Goal: Task Accomplishment & Management: Manage account settings

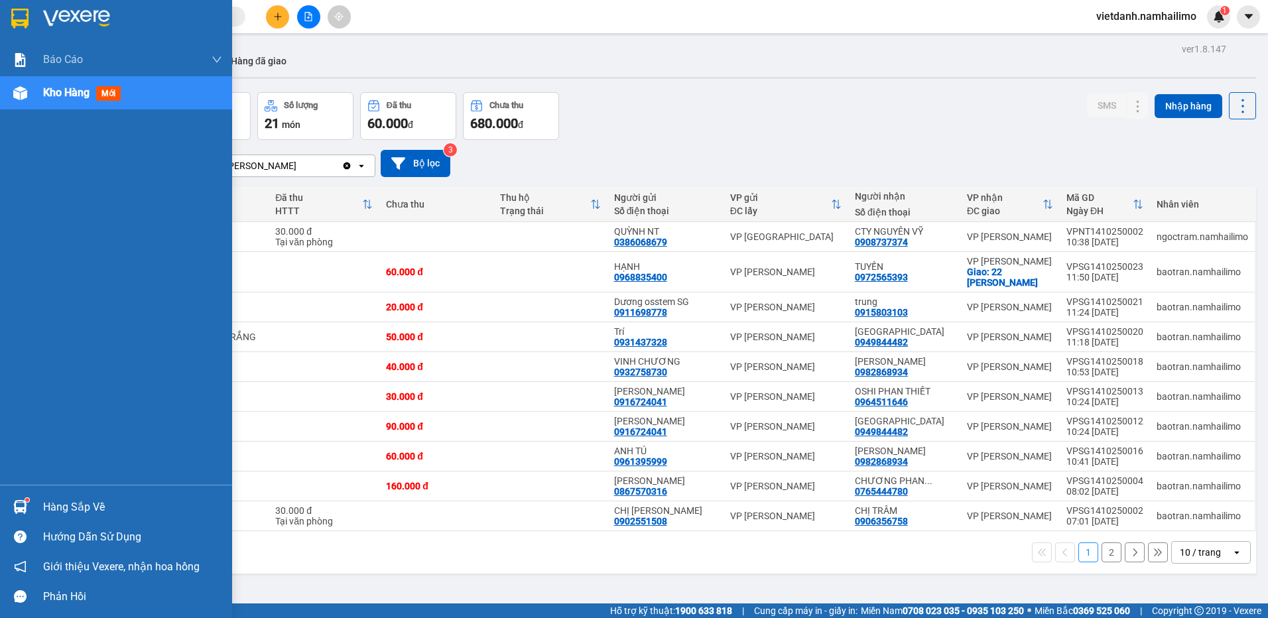
click at [50, 507] on div "Hàng sắp về" at bounding box center [132, 507] width 179 height 20
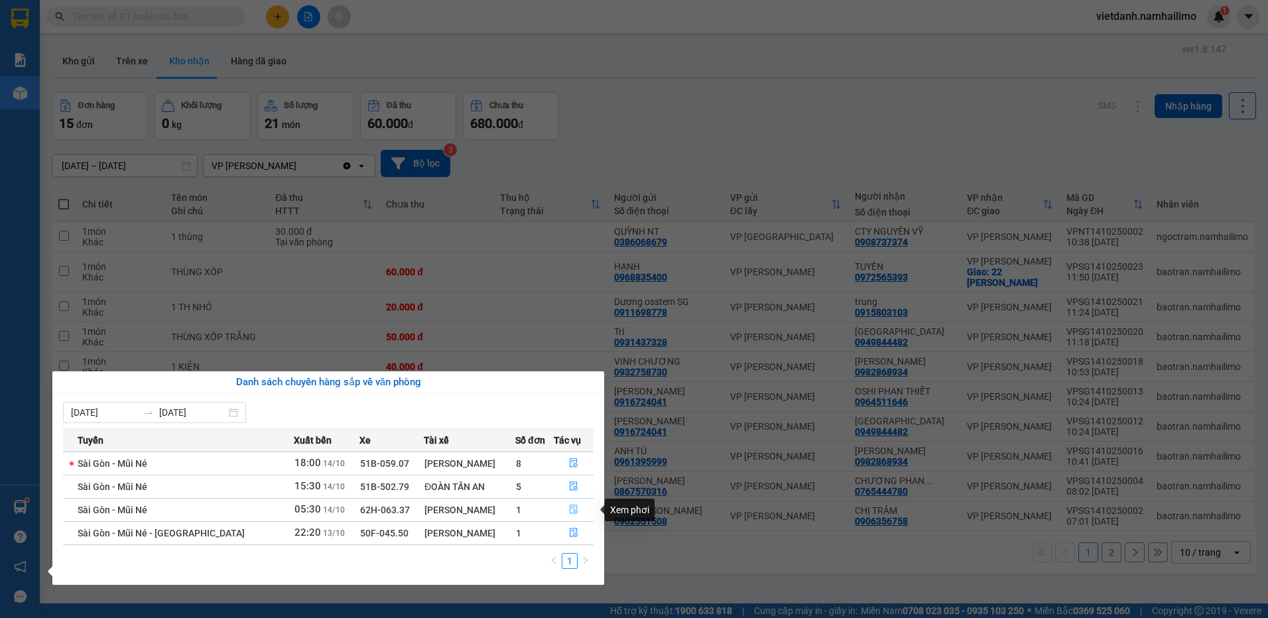
click at [571, 509] on icon "file-done" at bounding box center [574, 509] width 8 height 9
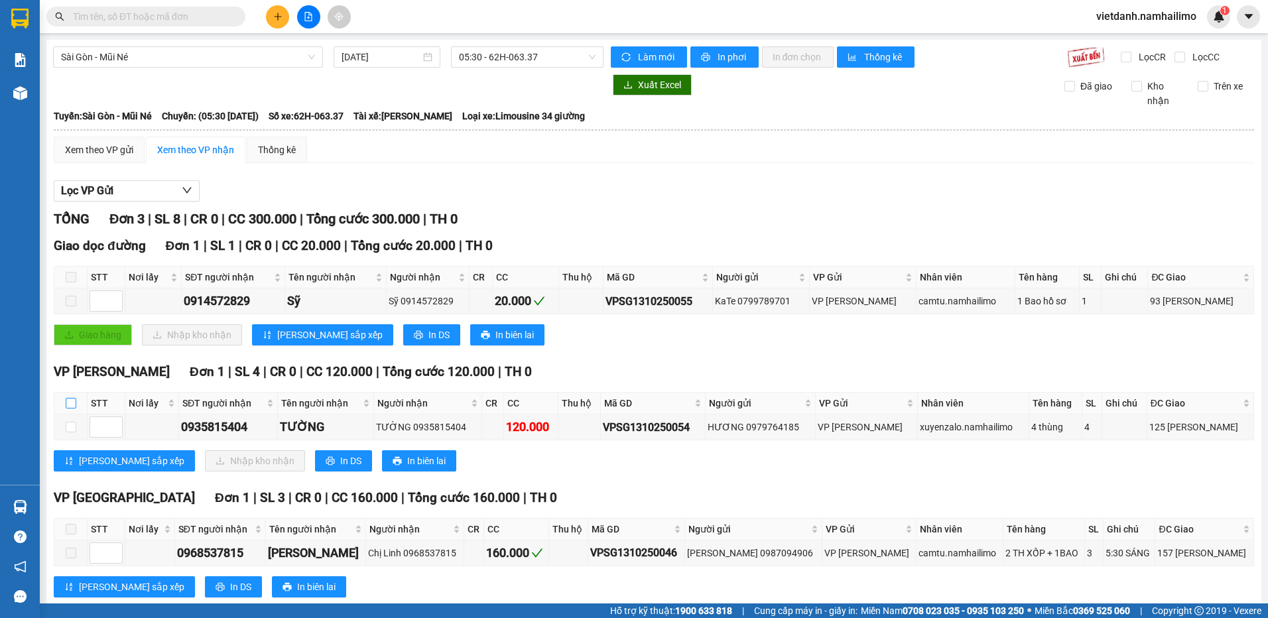
click at [70, 401] on input "checkbox" at bounding box center [71, 403] width 11 height 11
checkbox input "true"
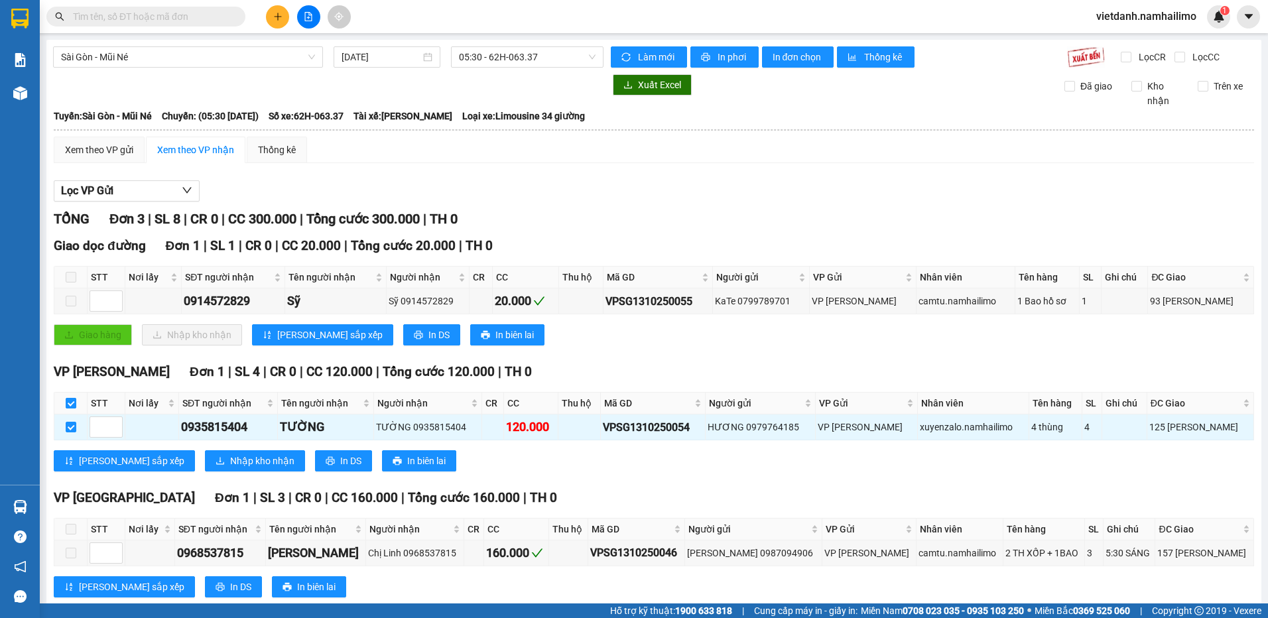
click at [70, 401] on input "checkbox" at bounding box center [71, 403] width 11 height 11
checkbox input "false"
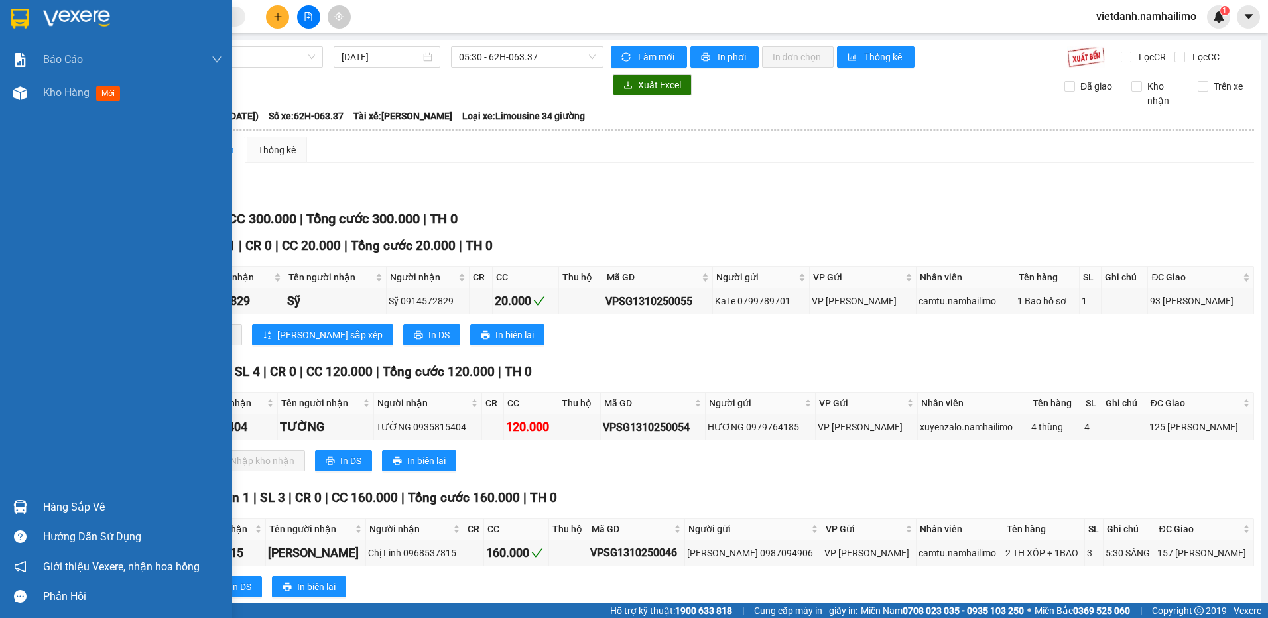
click at [37, 505] on div "Hàng sắp về" at bounding box center [116, 507] width 232 height 30
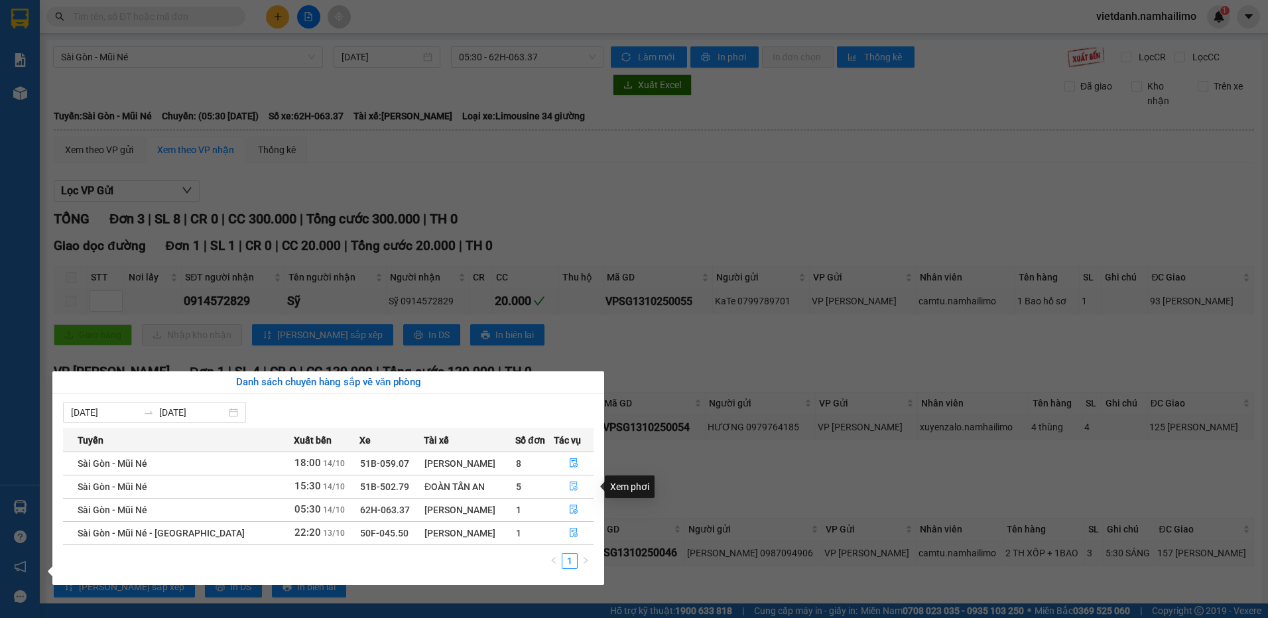
click at [575, 485] on icon "file-done" at bounding box center [573, 485] width 9 height 9
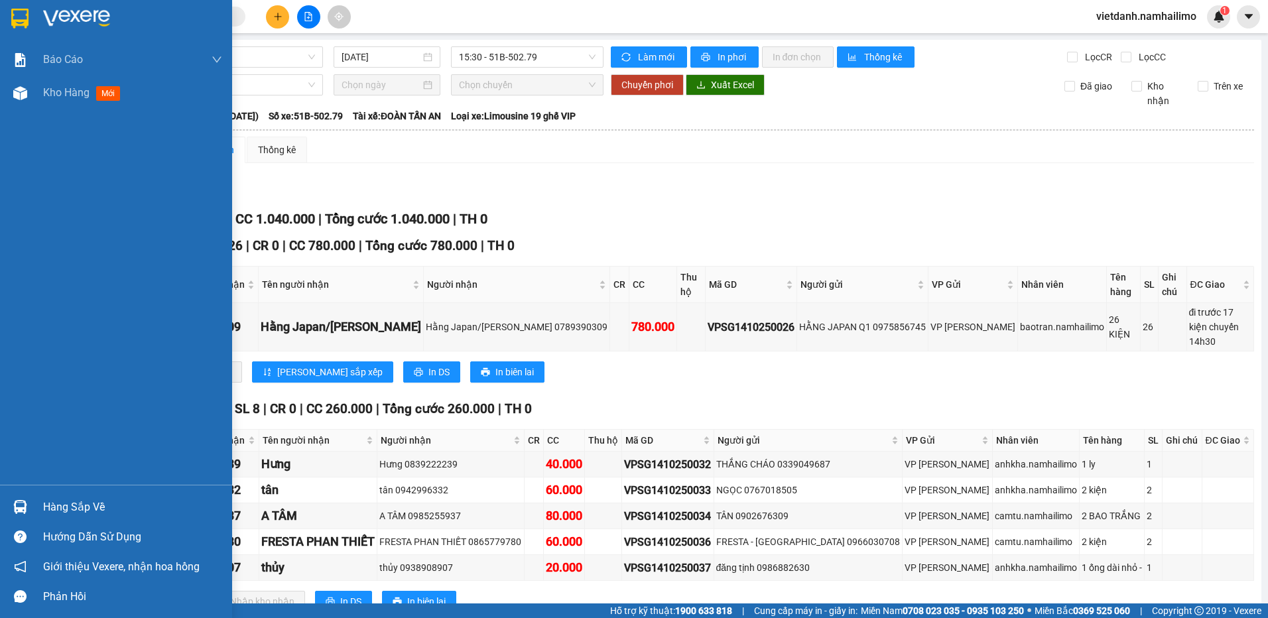
click at [30, 501] on div "Hàng sắp về" at bounding box center [116, 507] width 232 height 30
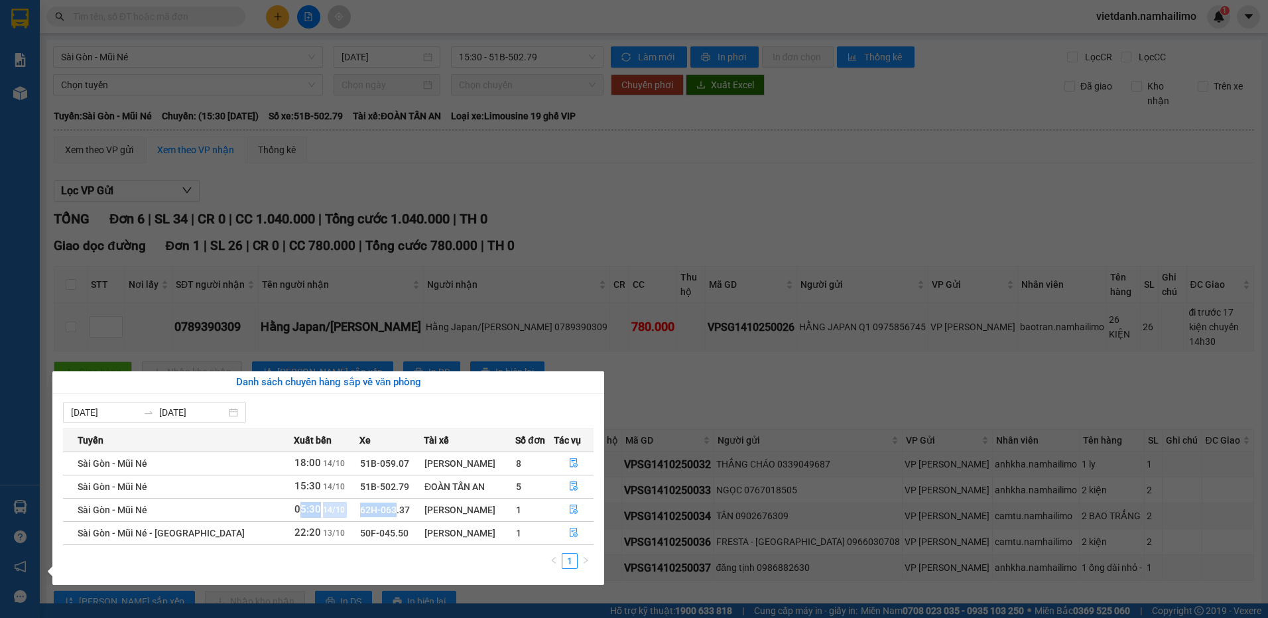
drag, startPoint x: 262, startPoint y: 512, endPoint x: 358, endPoint y: 511, distance: 96.1
click at [358, 511] on tr "Sài Gòn - Mũi Né 05:30 [DATE] 62H-063.37 HOÀNG HỮU NINH 1" at bounding box center [328, 509] width 530 height 23
drag, startPoint x: 358, startPoint y: 511, endPoint x: 470, endPoint y: 511, distance: 112.0
click at [470, 511] on div "[PERSON_NAME]" at bounding box center [469, 510] width 90 height 15
click at [571, 462] on icon "file-done" at bounding box center [573, 462] width 9 height 9
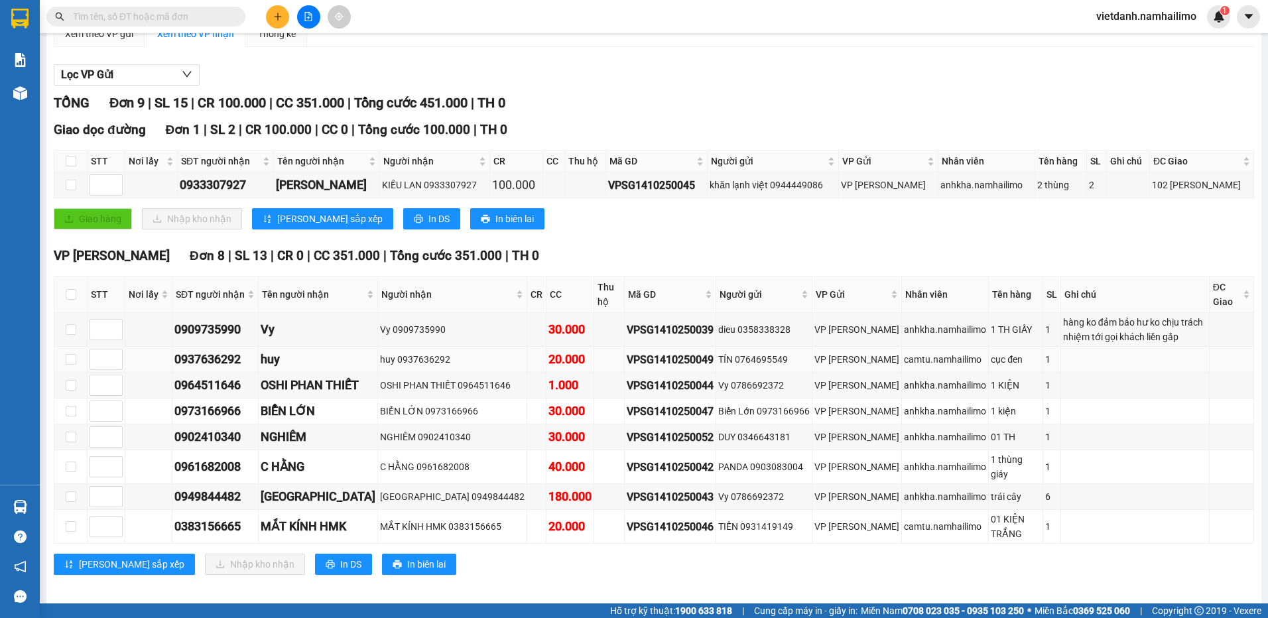
scroll to position [117, 0]
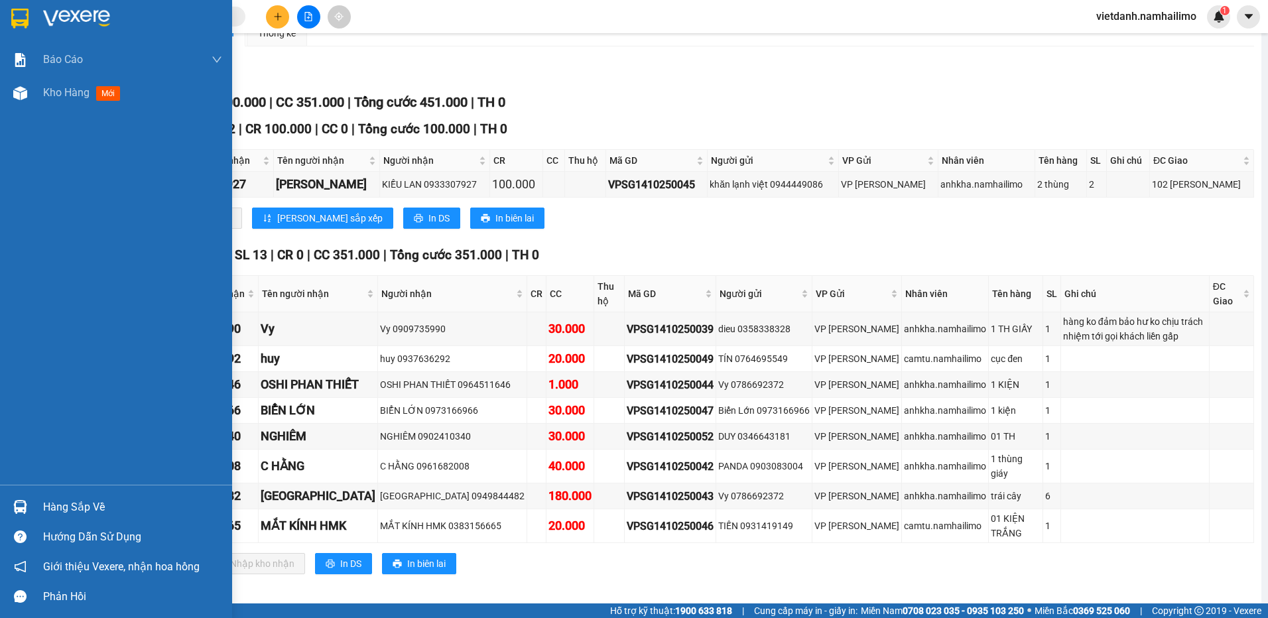
click at [24, 514] on div at bounding box center [20, 506] width 23 height 23
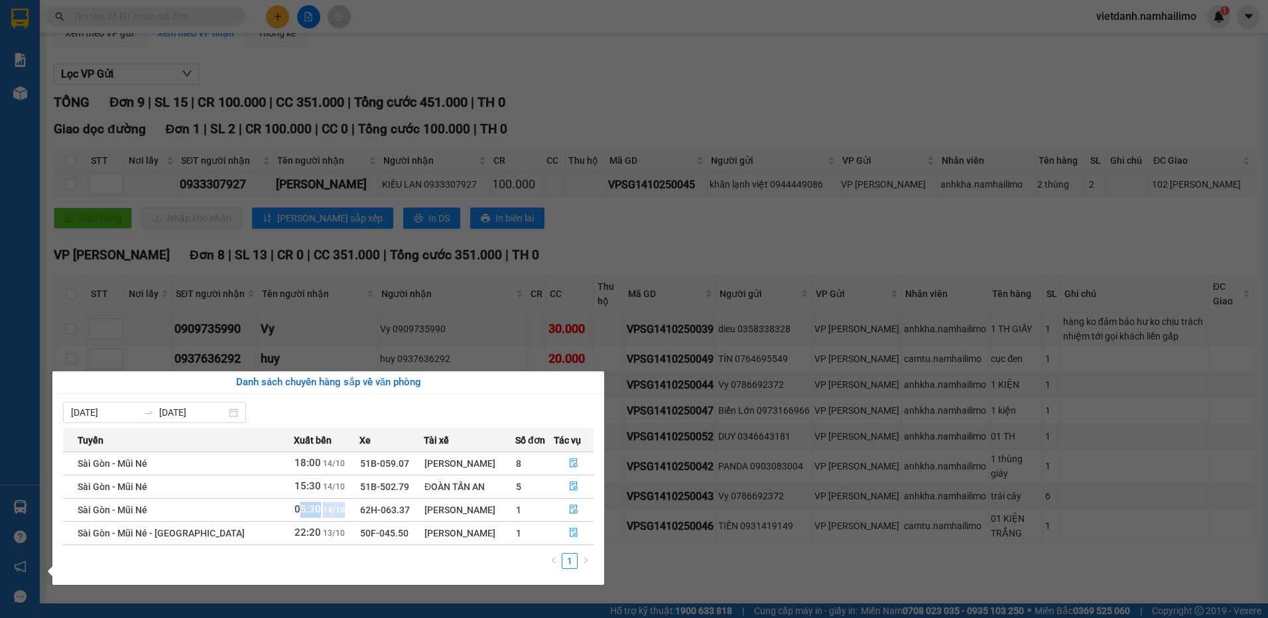
drag, startPoint x: 260, startPoint y: 508, endPoint x: 321, endPoint y: 507, distance: 61.0
click at [321, 507] on td "05:30 [DATE]" at bounding box center [327, 509] width 66 height 23
drag, startPoint x: 321, startPoint y: 507, endPoint x: 273, endPoint y: 516, distance: 48.6
click at [294, 516] on td "05:30 [DATE]" at bounding box center [327, 509] width 66 height 23
click at [570, 509] on icon "file-done" at bounding box center [573, 509] width 9 height 9
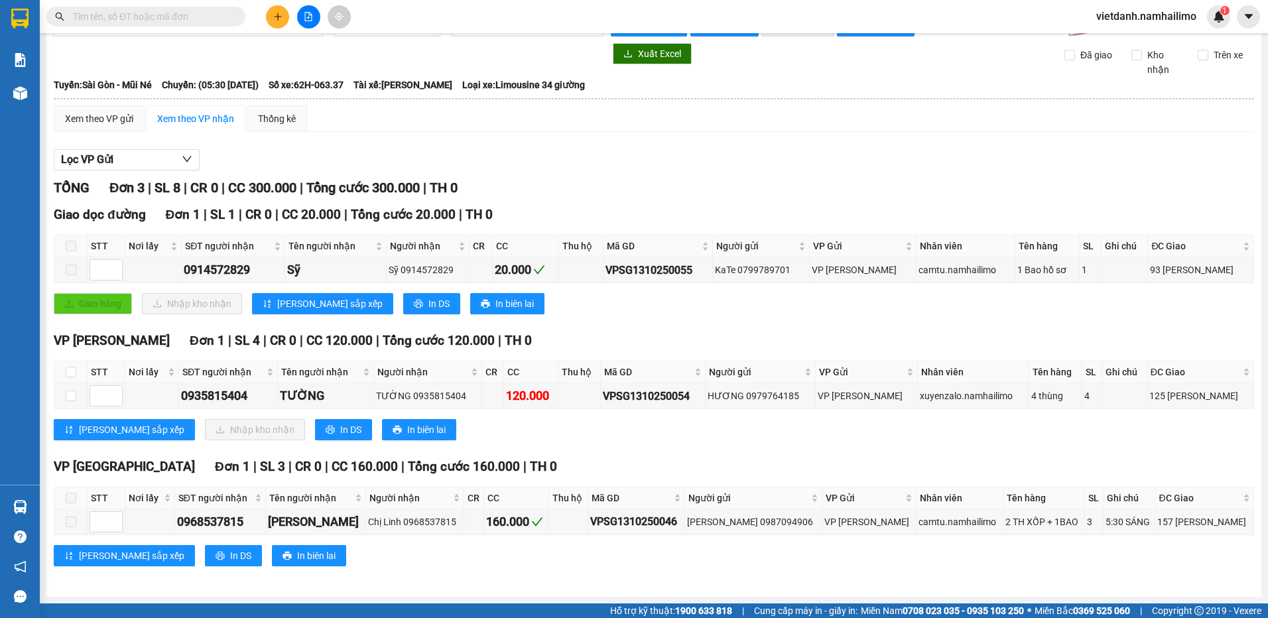
scroll to position [31, 0]
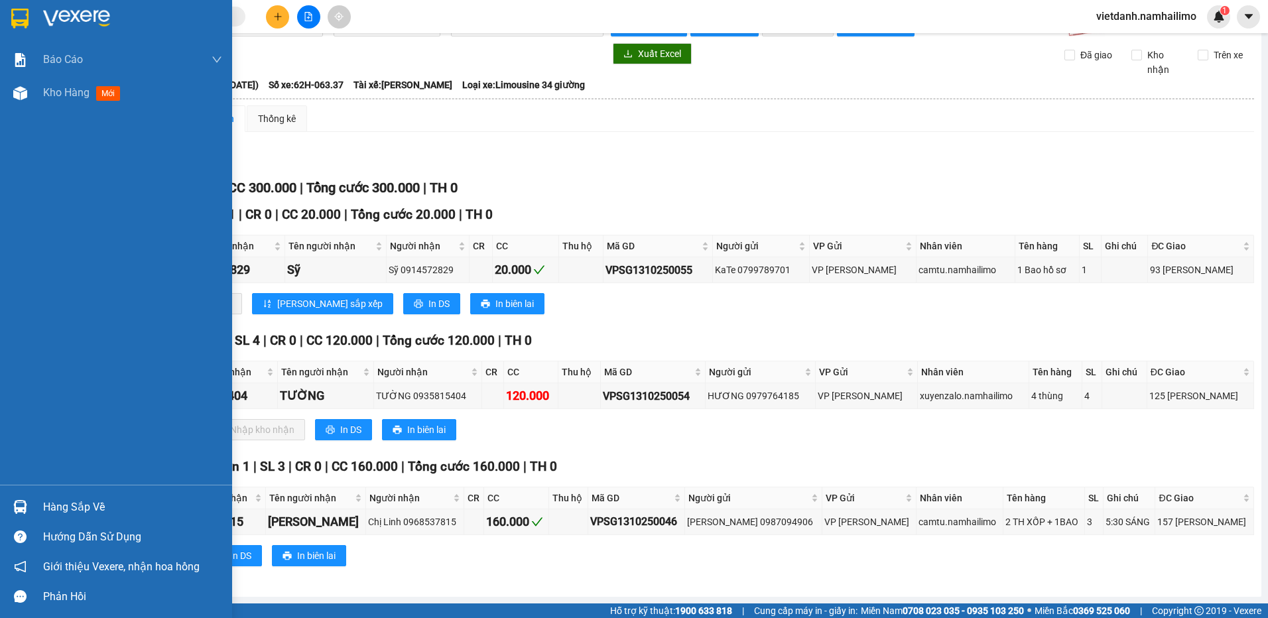
click at [28, 505] on div at bounding box center [20, 506] width 23 height 23
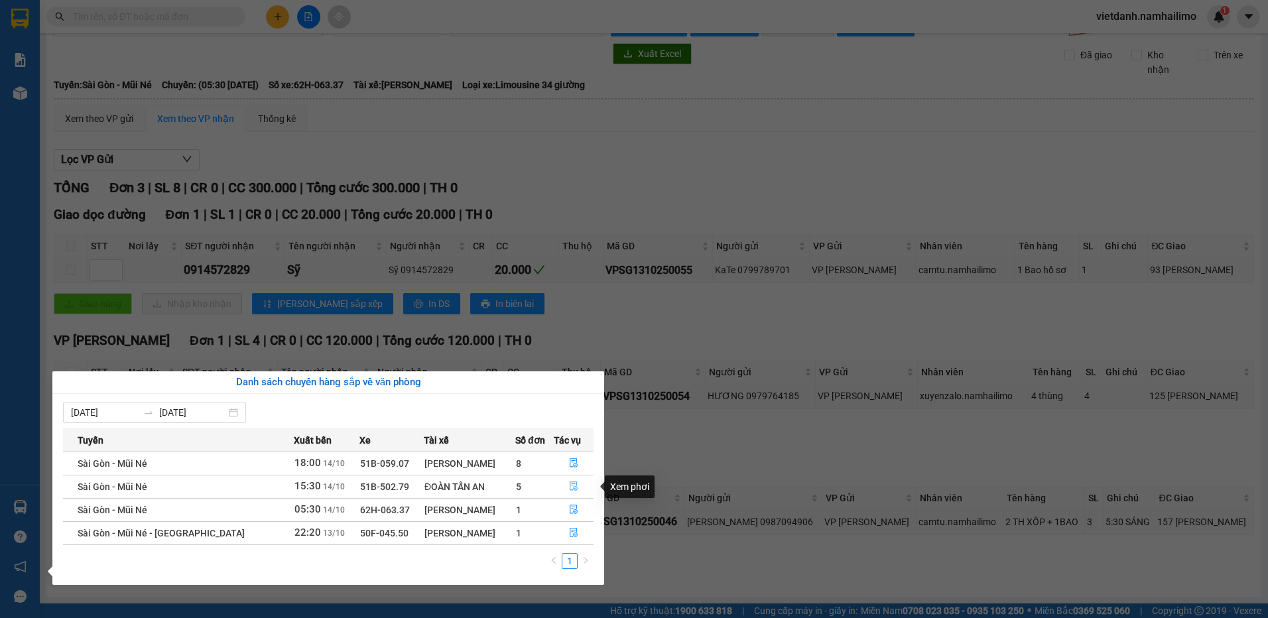
click at [569, 487] on icon "file-done" at bounding box center [573, 485] width 9 height 9
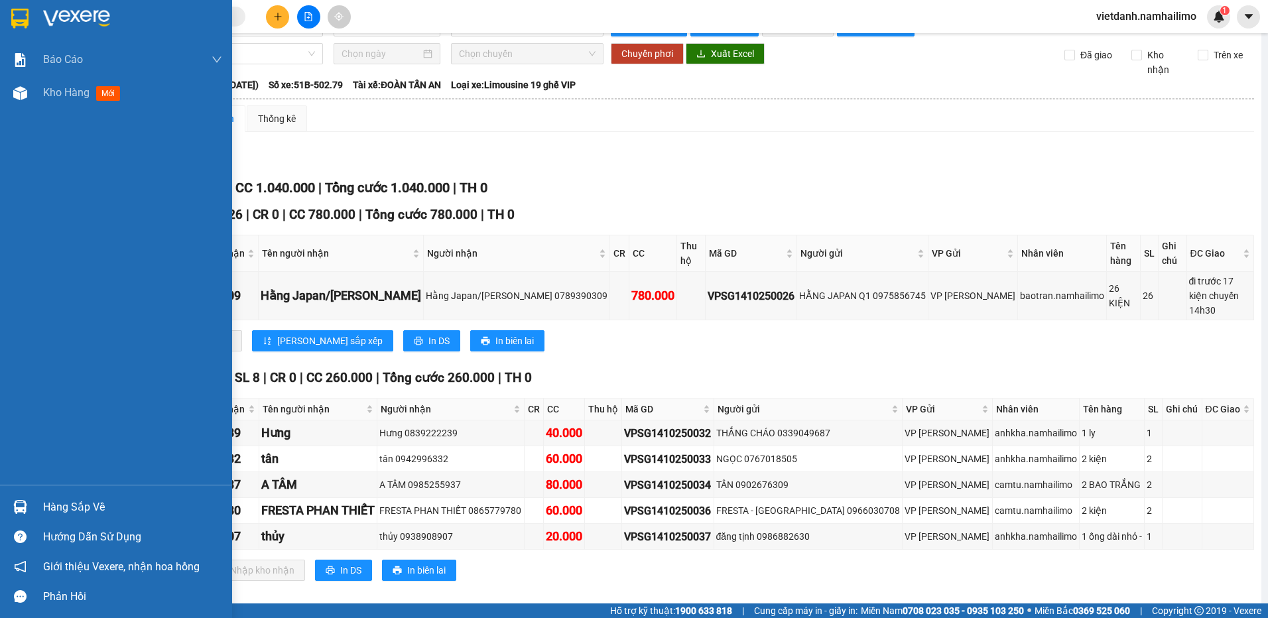
click at [39, 501] on div "Hàng sắp về" at bounding box center [116, 507] width 232 height 30
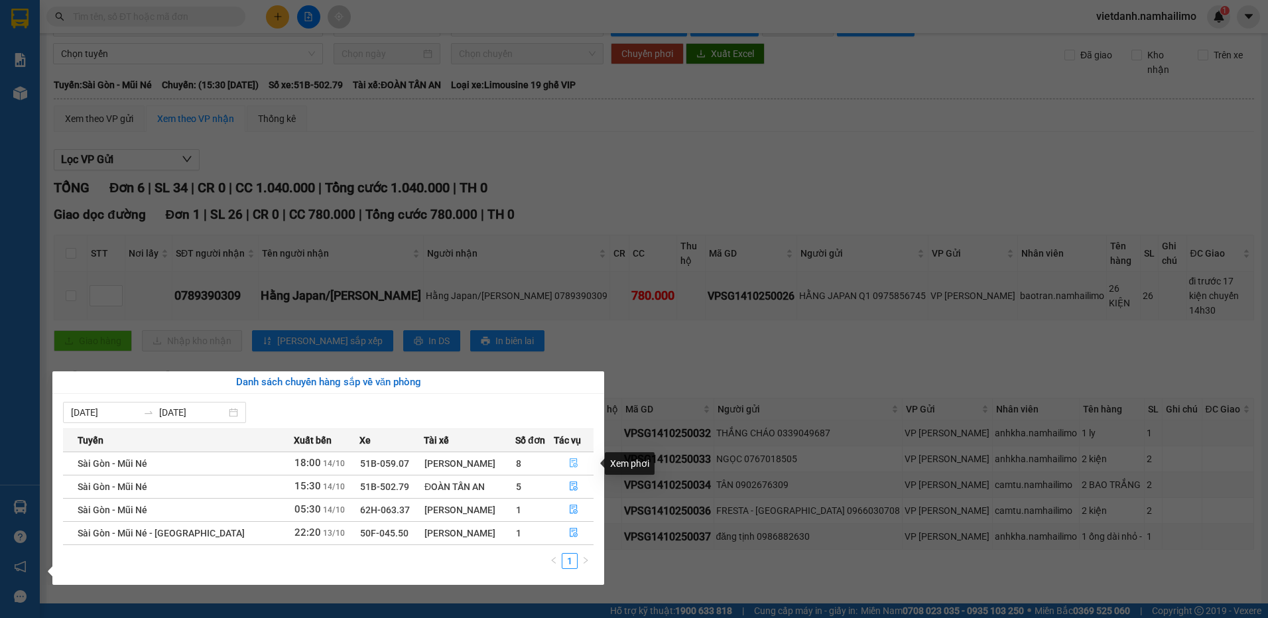
click at [572, 467] on icon "file-done" at bounding box center [574, 463] width 8 height 9
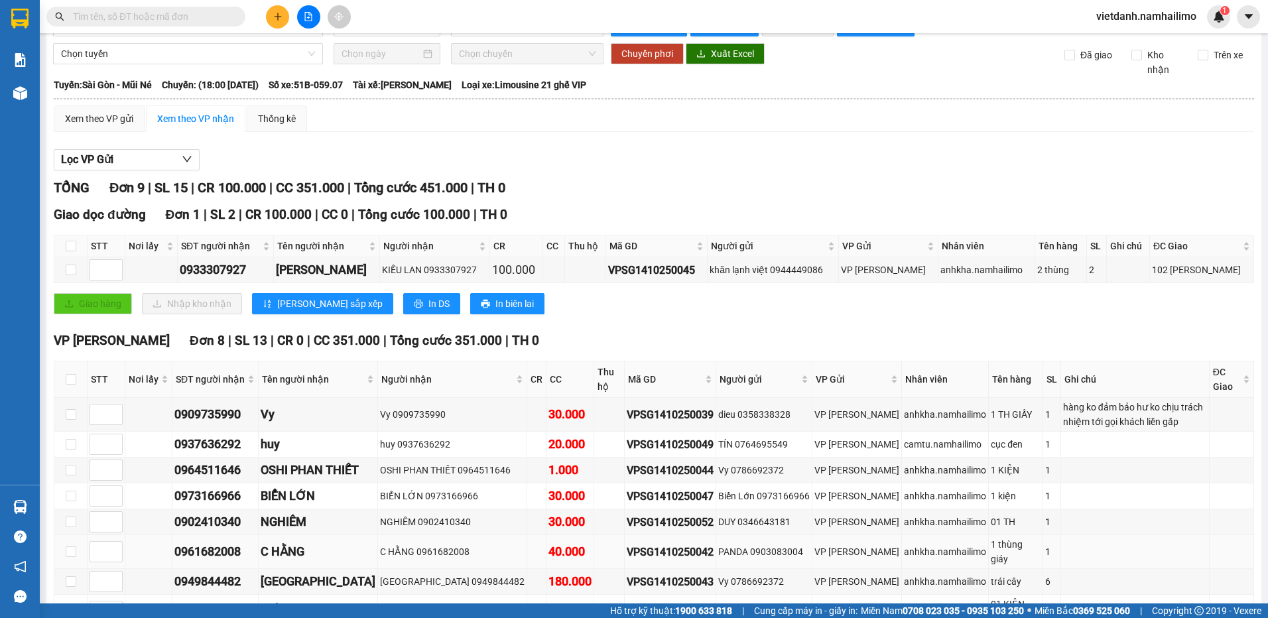
scroll to position [117, 0]
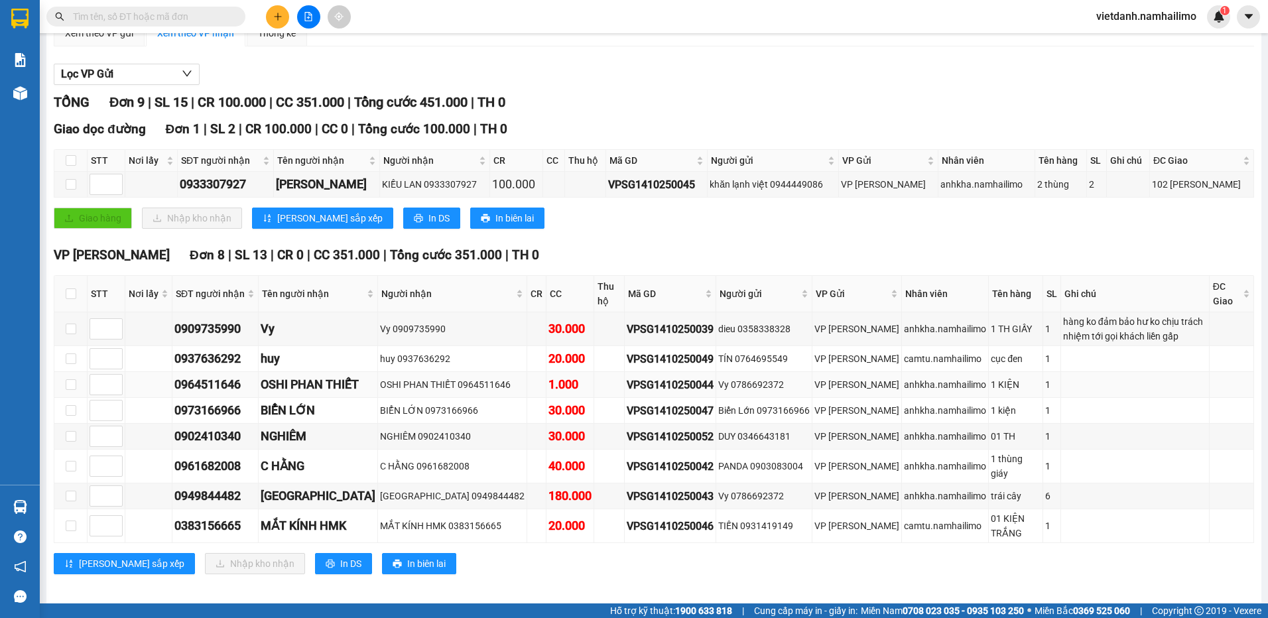
click at [548, 387] on div "1.000" at bounding box center [569, 384] width 43 height 19
drag, startPoint x: 538, startPoint y: 387, endPoint x: 496, endPoint y: 428, distance: 59.1
click at [527, 428] on td at bounding box center [536, 437] width 19 height 26
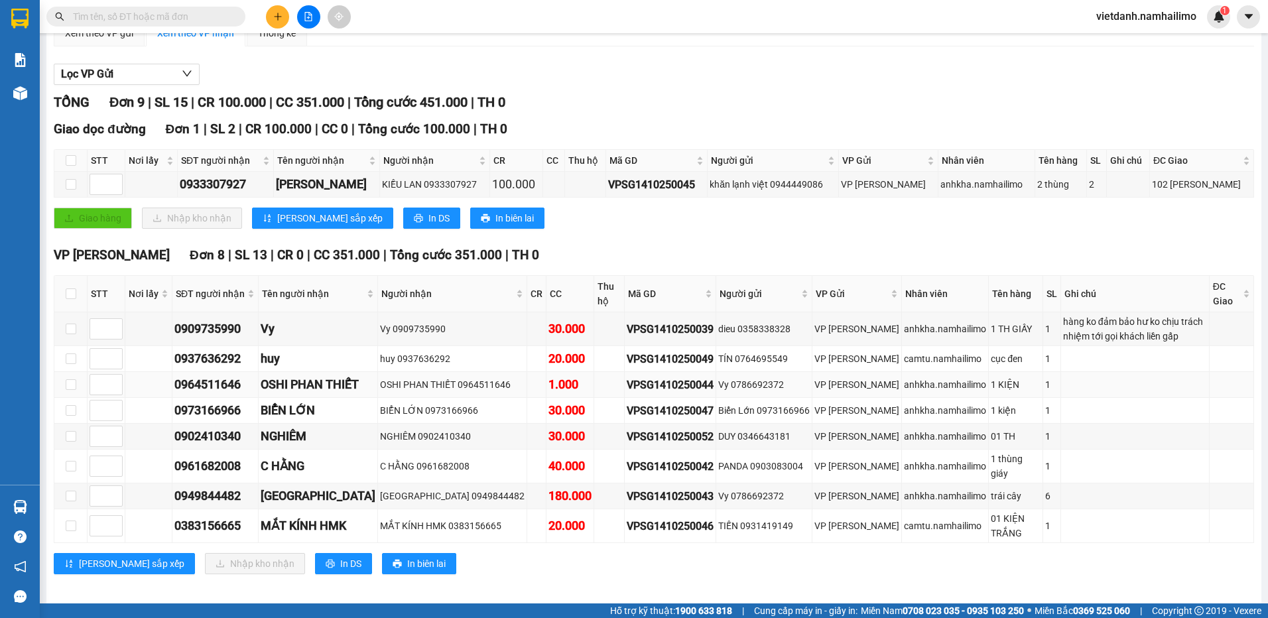
click at [548, 387] on div "1.000" at bounding box center [569, 384] width 43 height 19
drag, startPoint x: 547, startPoint y: 387, endPoint x: 518, endPoint y: 393, distance: 29.8
click at [548, 393] on div "1.000" at bounding box center [569, 384] width 43 height 19
drag, startPoint x: 518, startPoint y: 393, endPoint x: 481, endPoint y: 453, distance: 70.3
click at [481, 453] on td "C HẰNG 0961682008" at bounding box center [452, 467] width 149 height 34
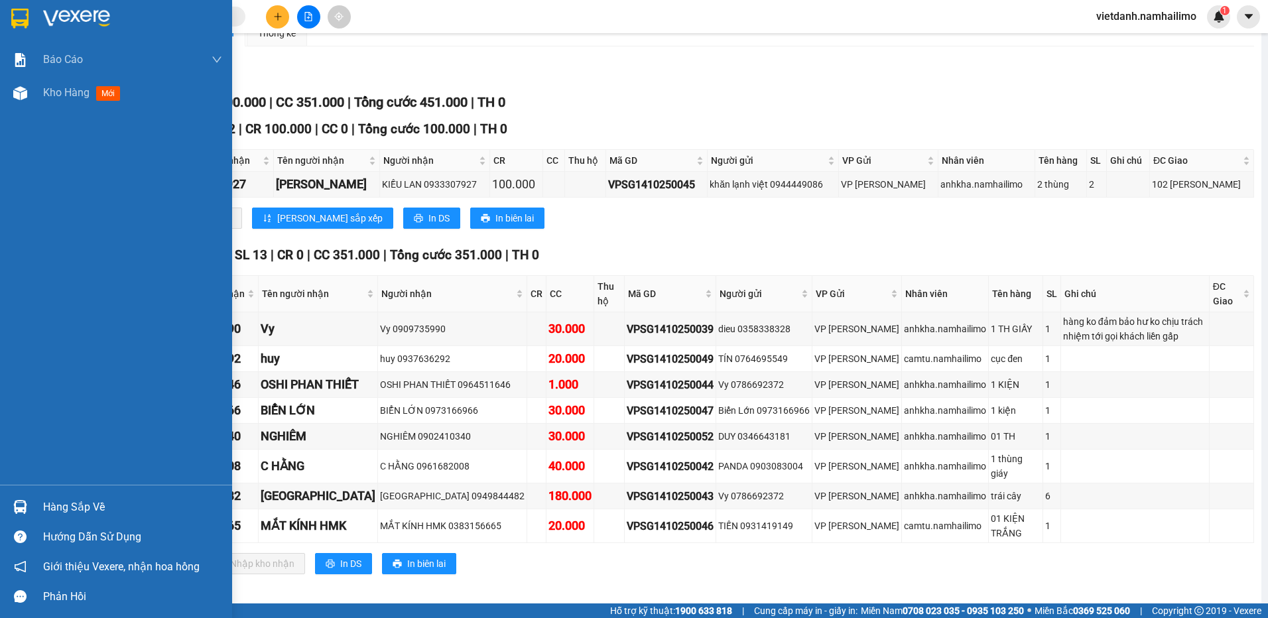
click at [15, 501] on img at bounding box center [20, 507] width 14 height 14
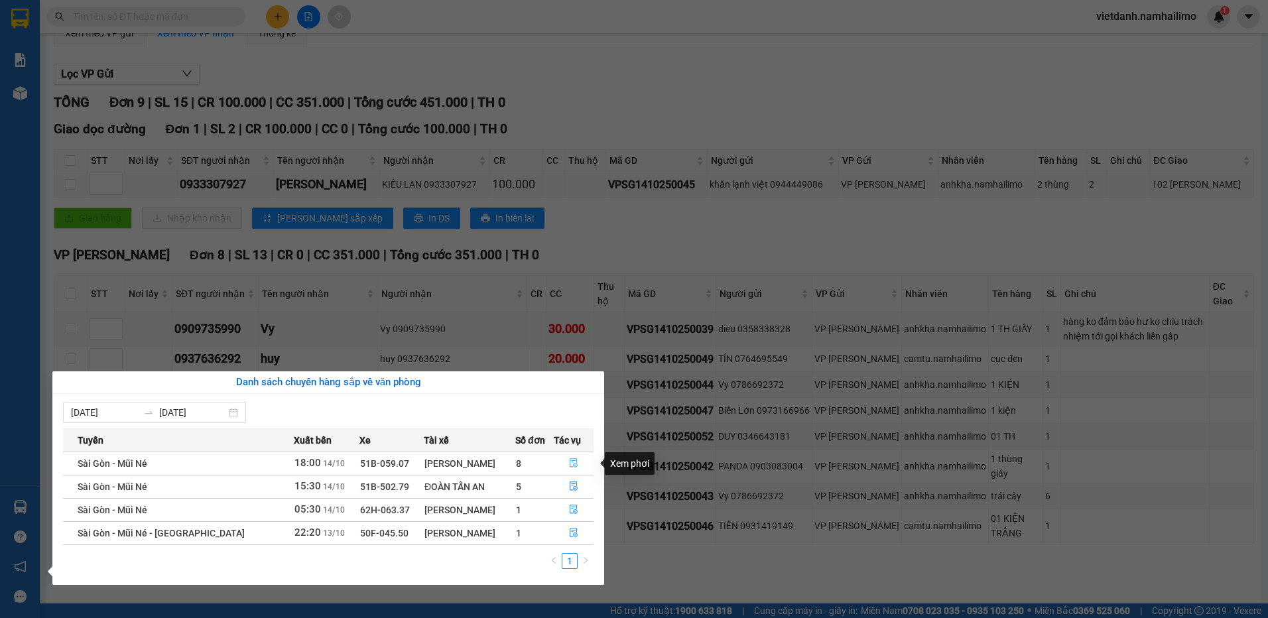
click at [569, 459] on icon "file-done" at bounding box center [573, 462] width 9 height 9
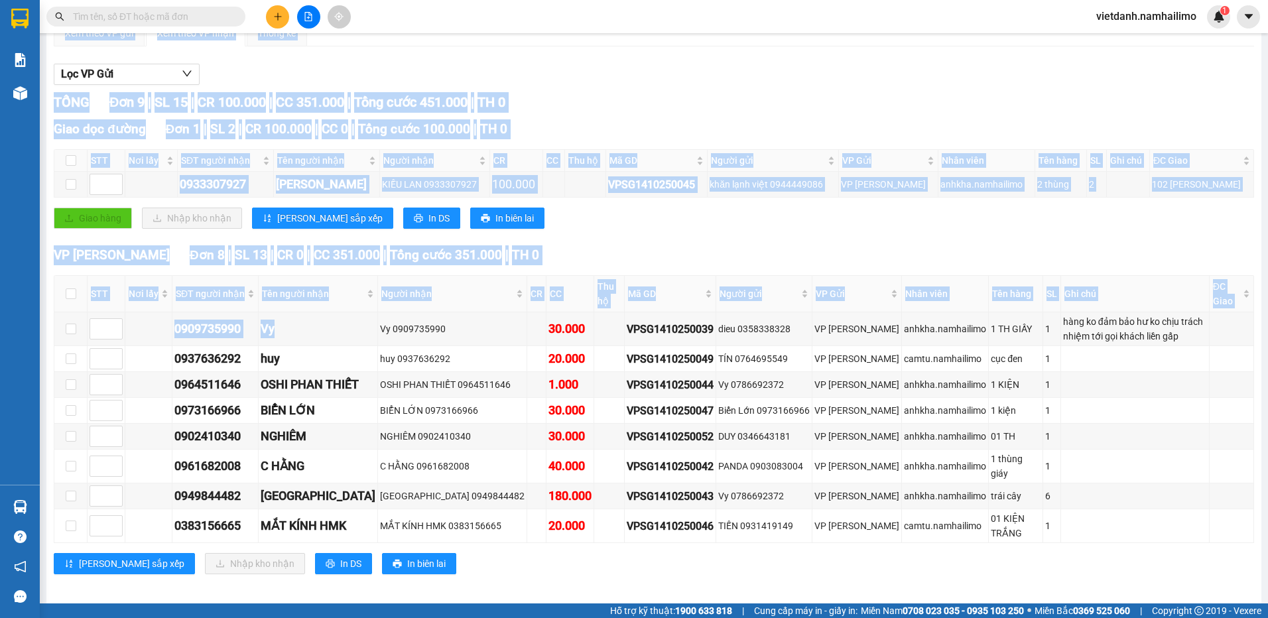
drag, startPoint x: 283, startPoint y: 330, endPoint x: 408, endPoint y: 544, distance: 247.8
click at [408, 544] on div "VP [PERSON_NAME] Đơn 8 | SL 13 | CR 0 | CC 351.000 | Tổng cước 351.000 | TH 0 S…" at bounding box center [654, 414] width 1200 height 339
click at [1097, 518] on td at bounding box center [1135, 526] width 149 height 34
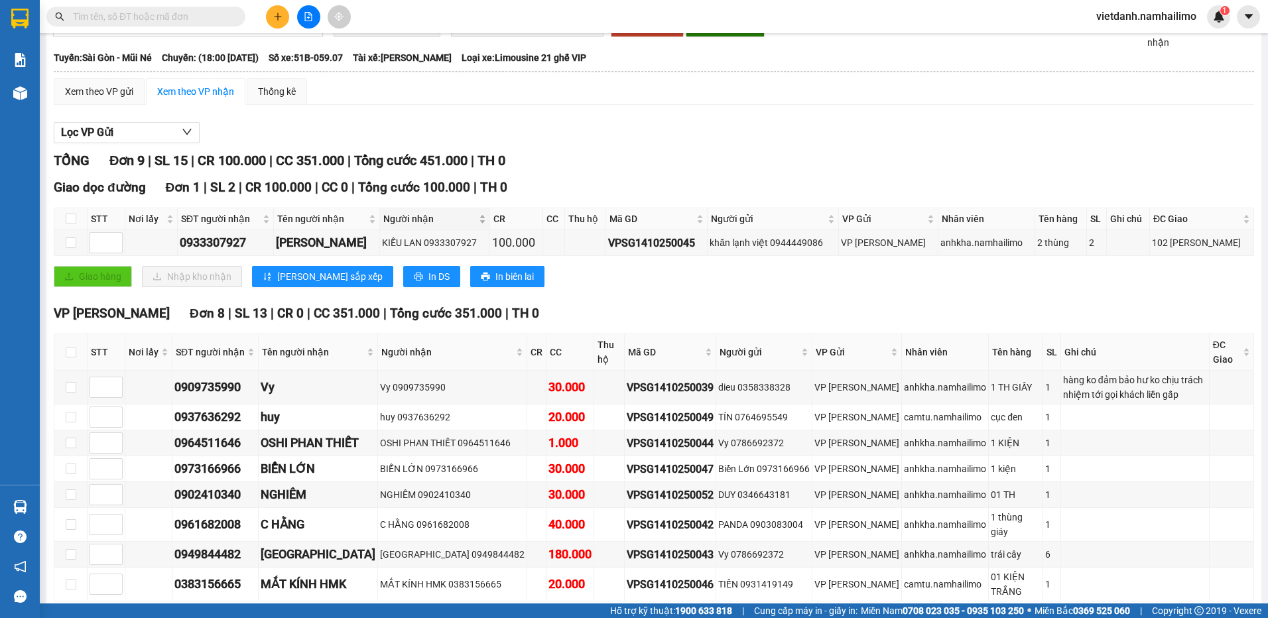
scroll to position [0, 0]
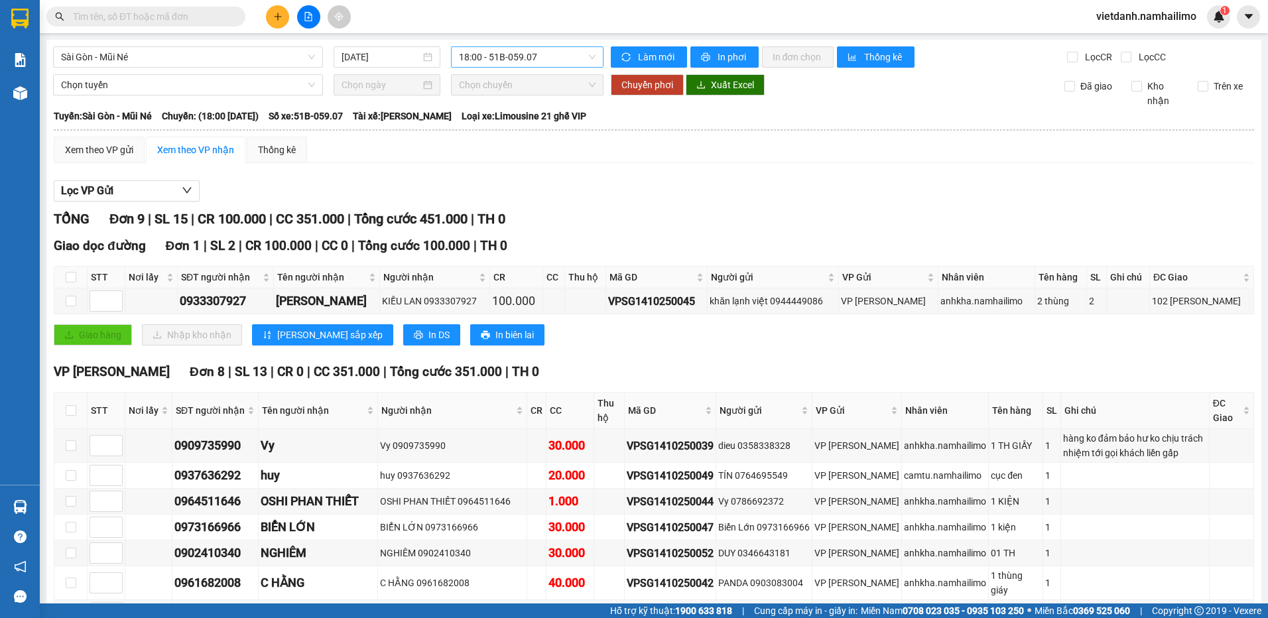
click at [530, 52] on span "18:00 - 51B-059.07" at bounding box center [527, 57] width 137 height 20
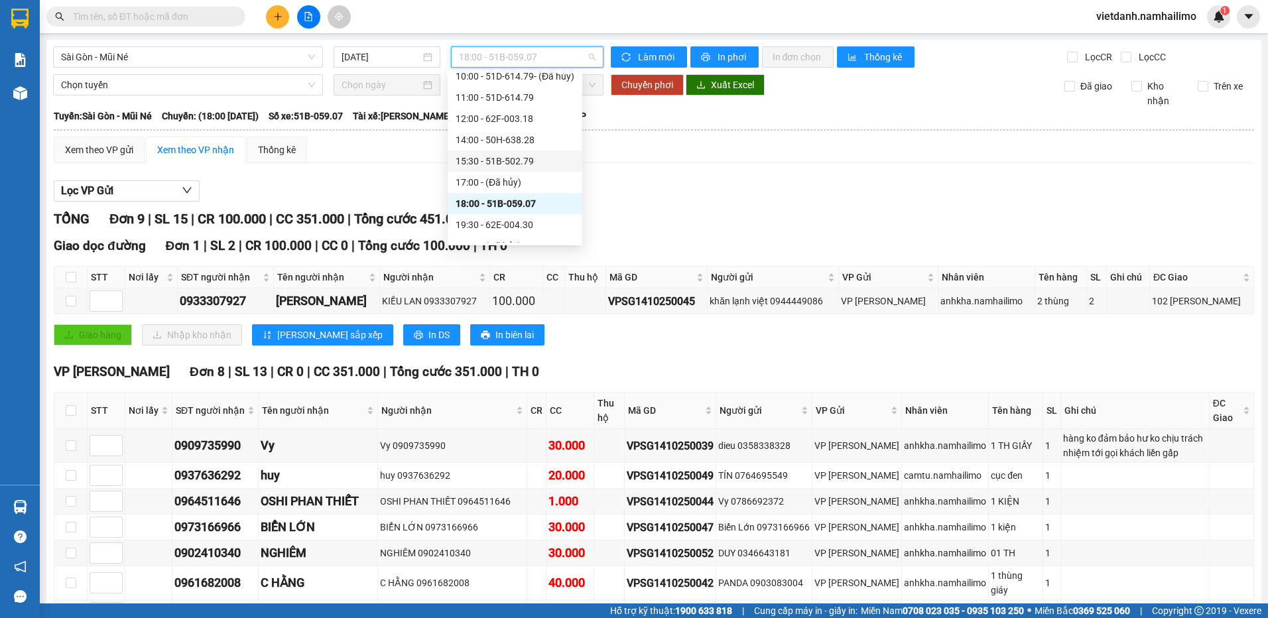
scroll to position [127, 0]
click at [480, 208] on div "19:30 - 62E-004.30" at bounding box center [514, 211] width 119 height 15
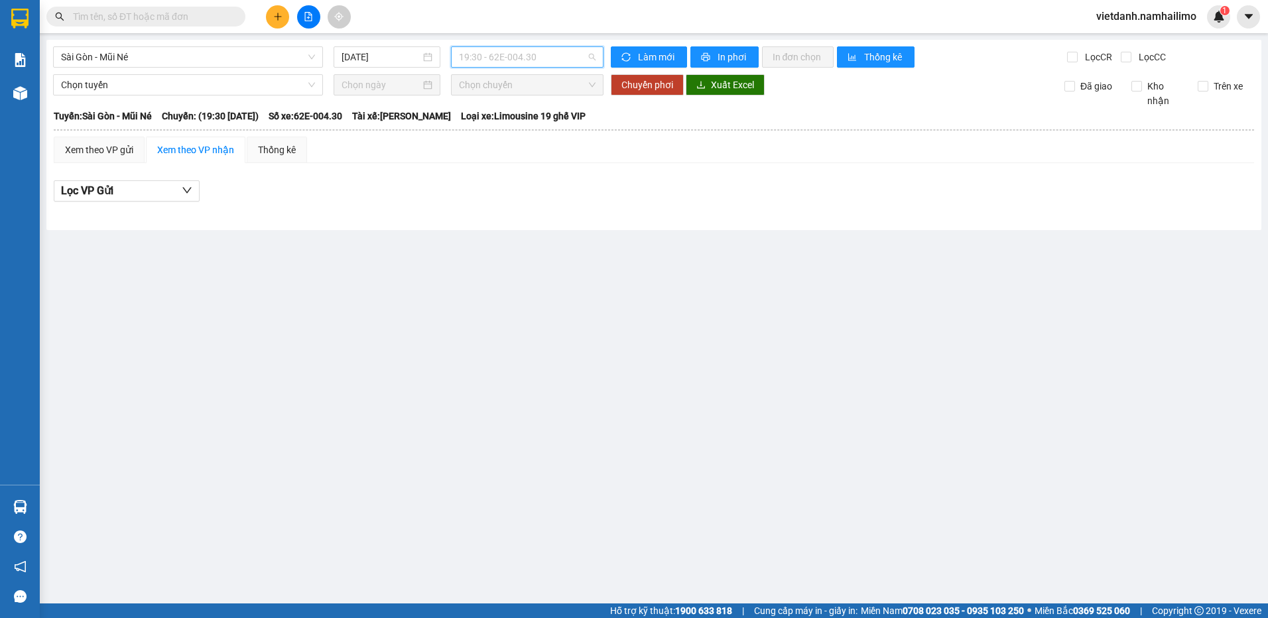
click at [504, 58] on span "19:30 - 62E-004.30" at bounding box center [527, 57] width 137 height 20
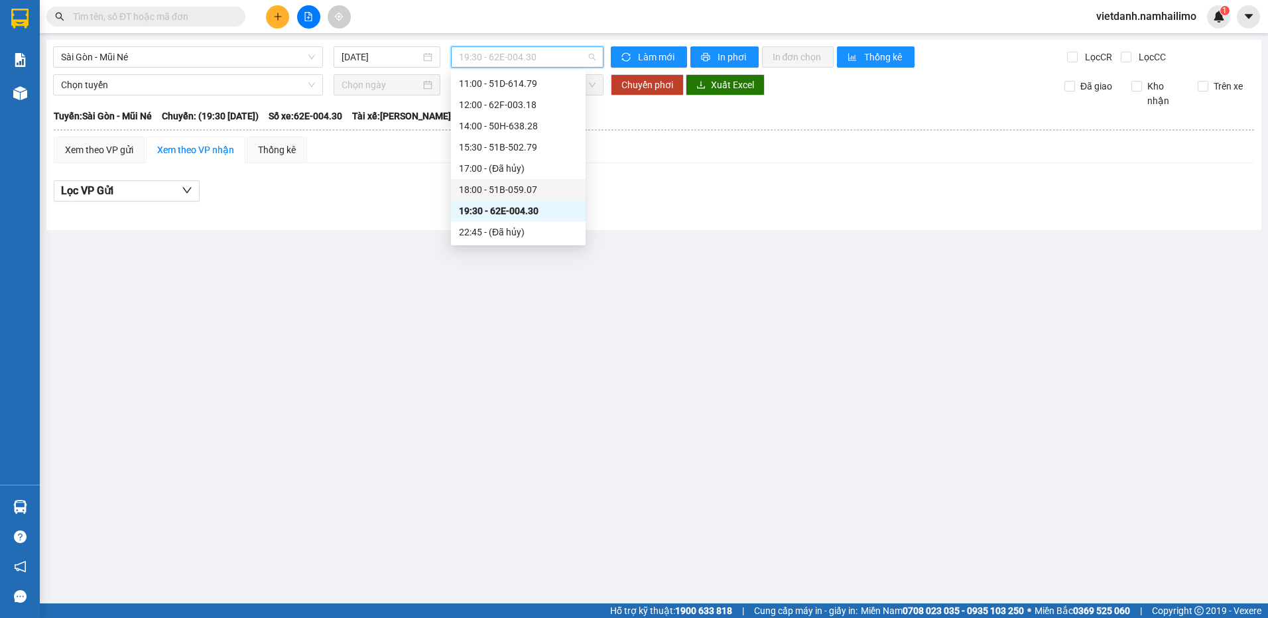
click at [505, 192] on div "18:00 - 51B-059.07" at bounding box center [518, 189] width 119 height 15
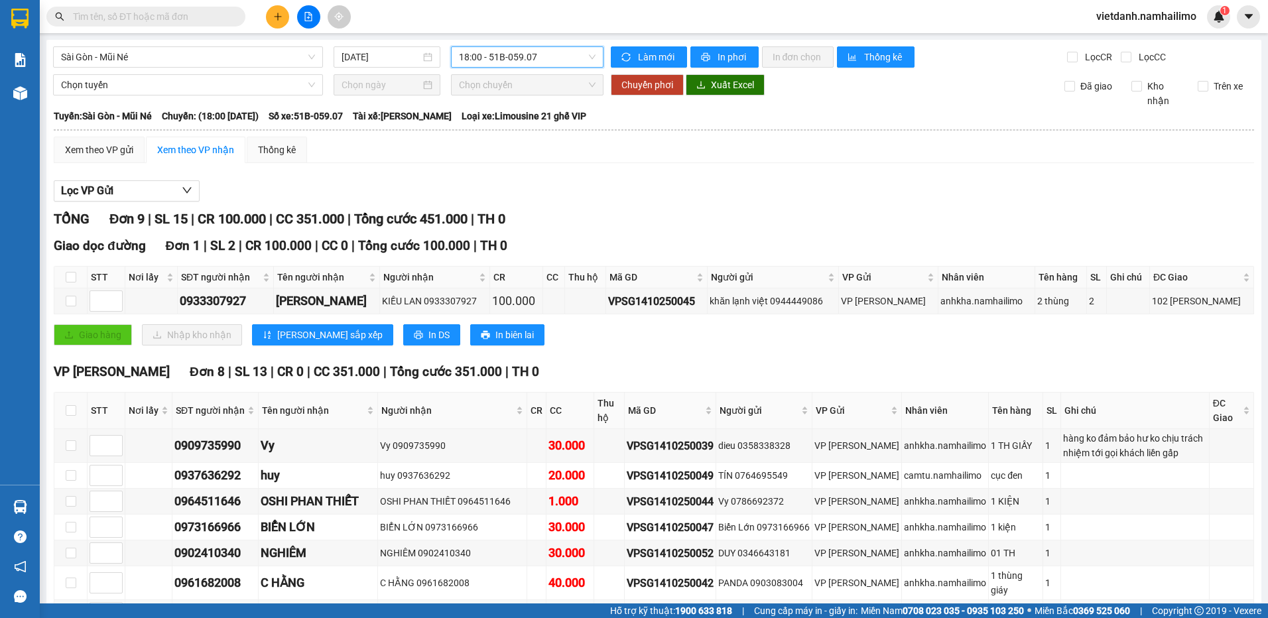
click at [522, 58] on span "18:00 - 51B-059.07" at bounding box center [527, 57] width 137 height 20
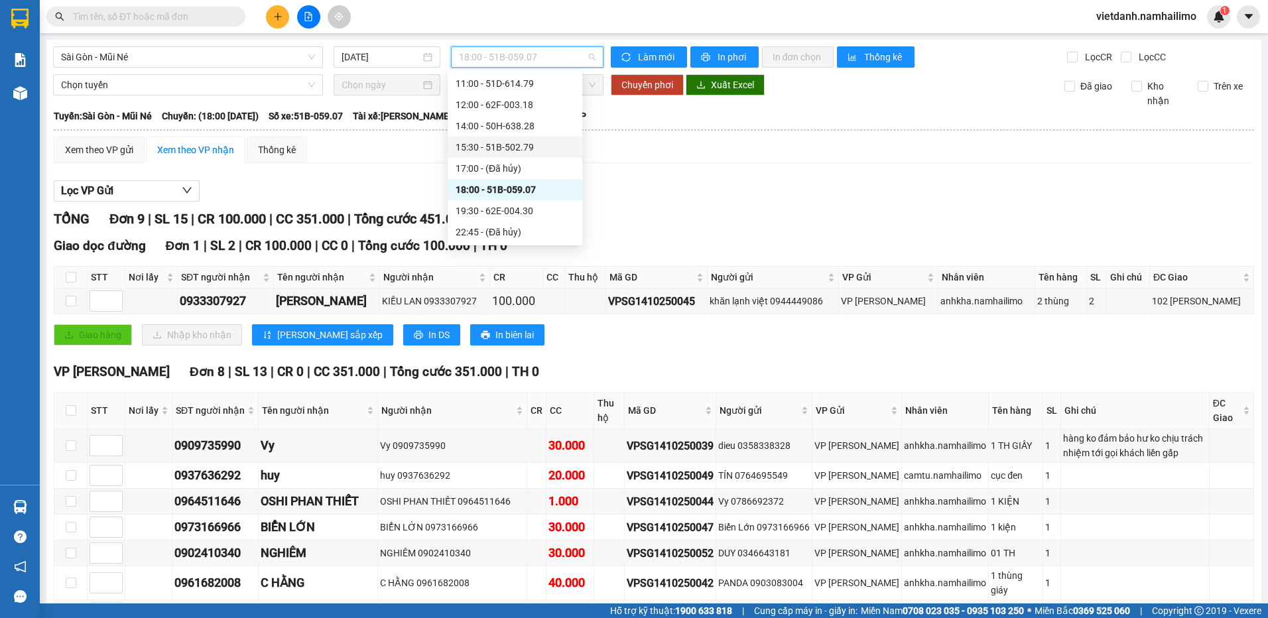
click at [506, 146] on div "15:30 - 51B-502.79" at bounding box center [514, 147] width 119 height 15
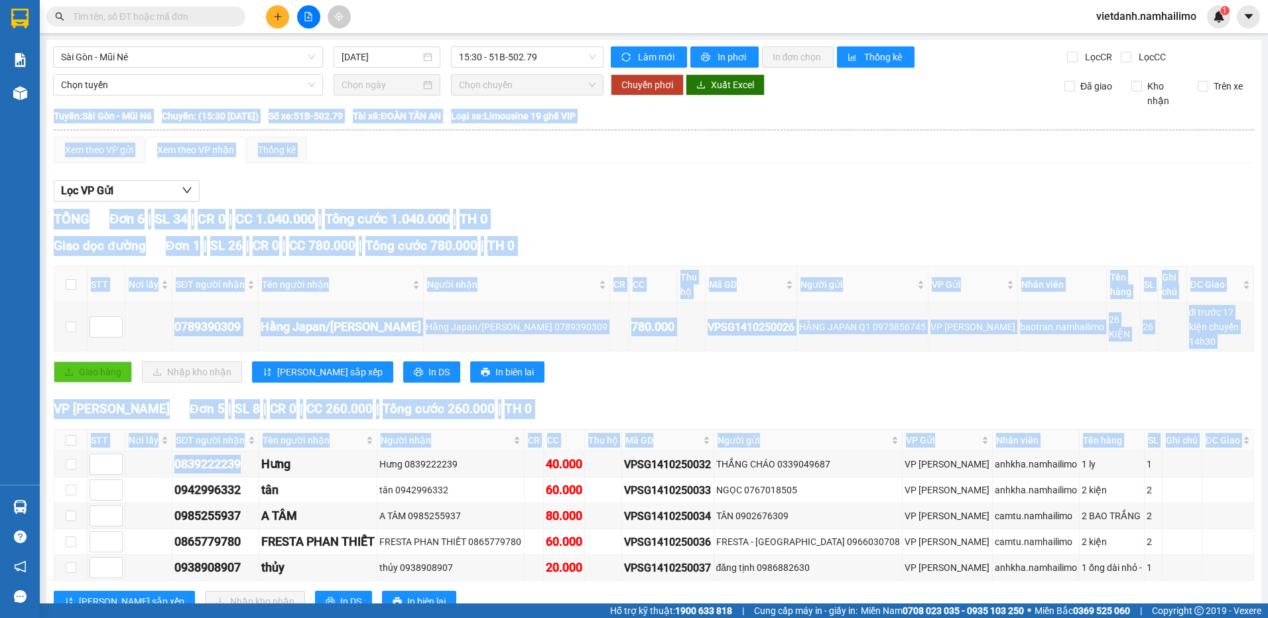
drag, startPoint x: 262, startPoint y: 444, endPoint x: 335, endPoint y: 571, distance: 147.0
click at [335, 571] on div "VP [PERSON_NAME] Đơn 5 | SL 8 | CR 0 | CC 260.000 | Tổng cước 260.000 | TH 0 ST…" at bounding box center [654, 510] width 1200 height 223
drag, startPoint x: 335, startPoint y: 571, endPoint x: 382, endPoint y: 507, distance: 78.8
click at [375, 507] on div "A TÂM" at bounding box center [317, 516] width 113 height 19
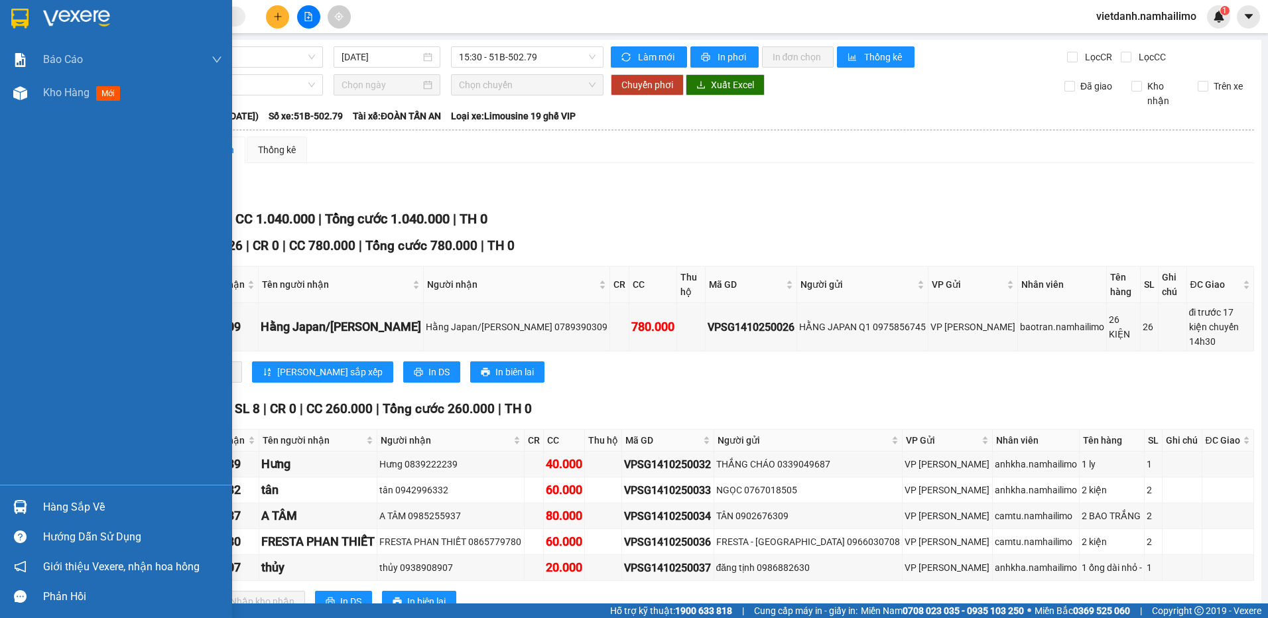
click at [27, 505] on div at bounding box center [20, 506] width 23 height 23
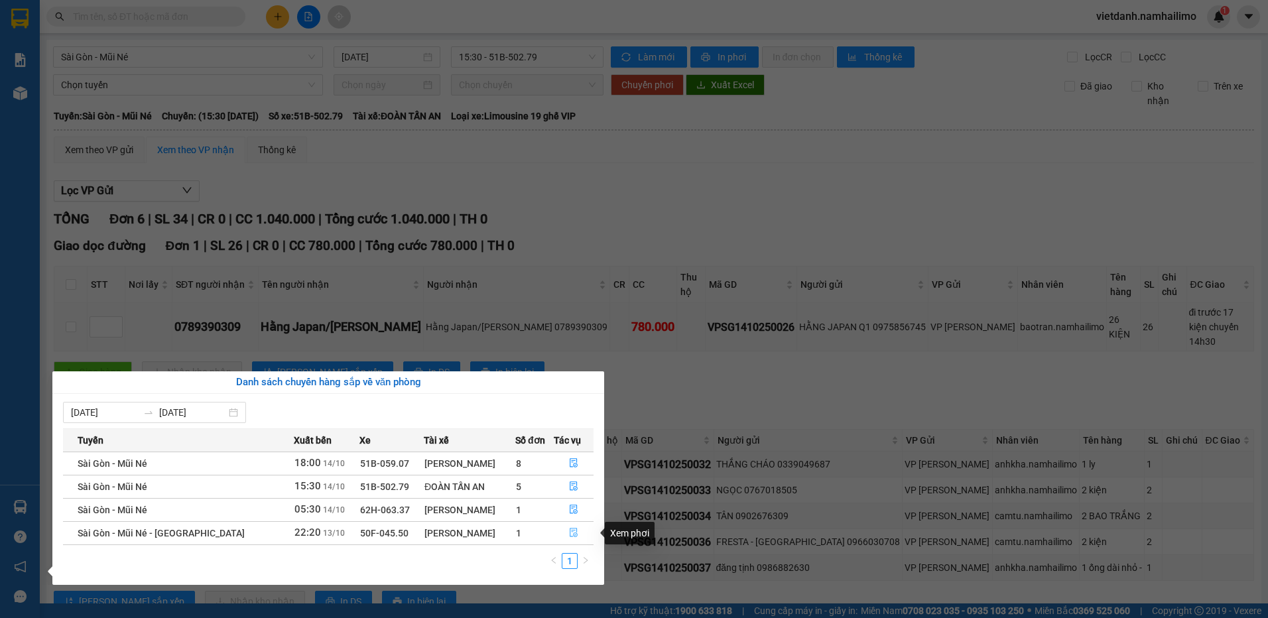
click at [570, 534] on icon "file-done" at bounding box center [573, 532] width 9 height 9
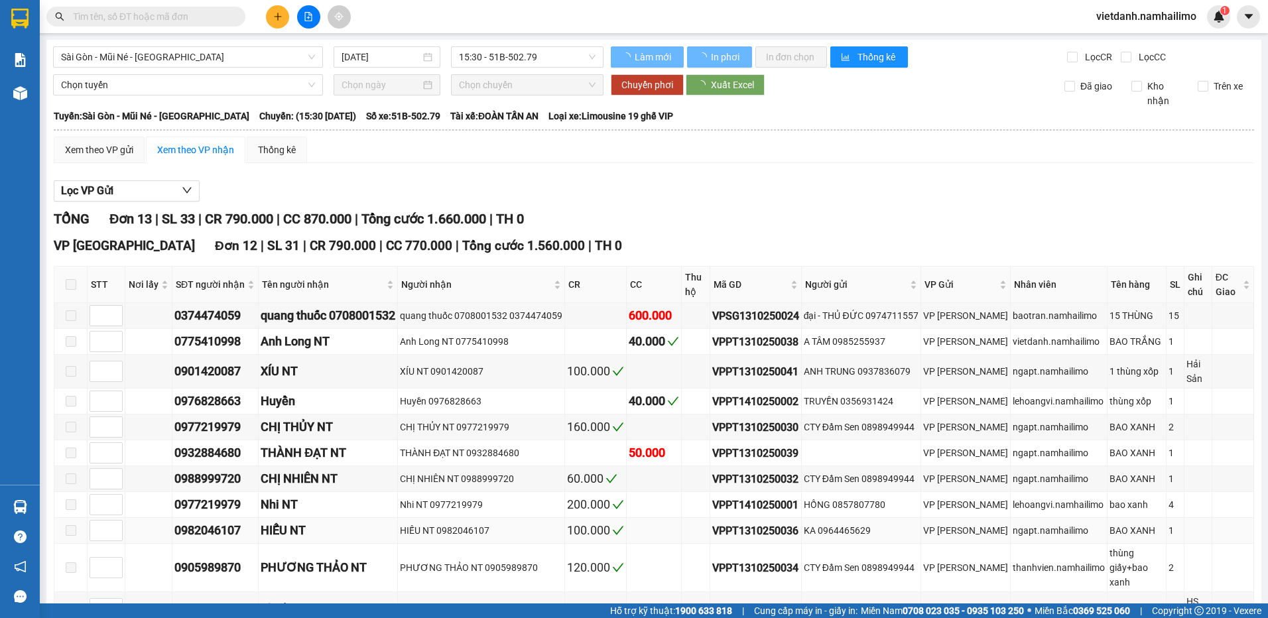
type input "[DATE]"
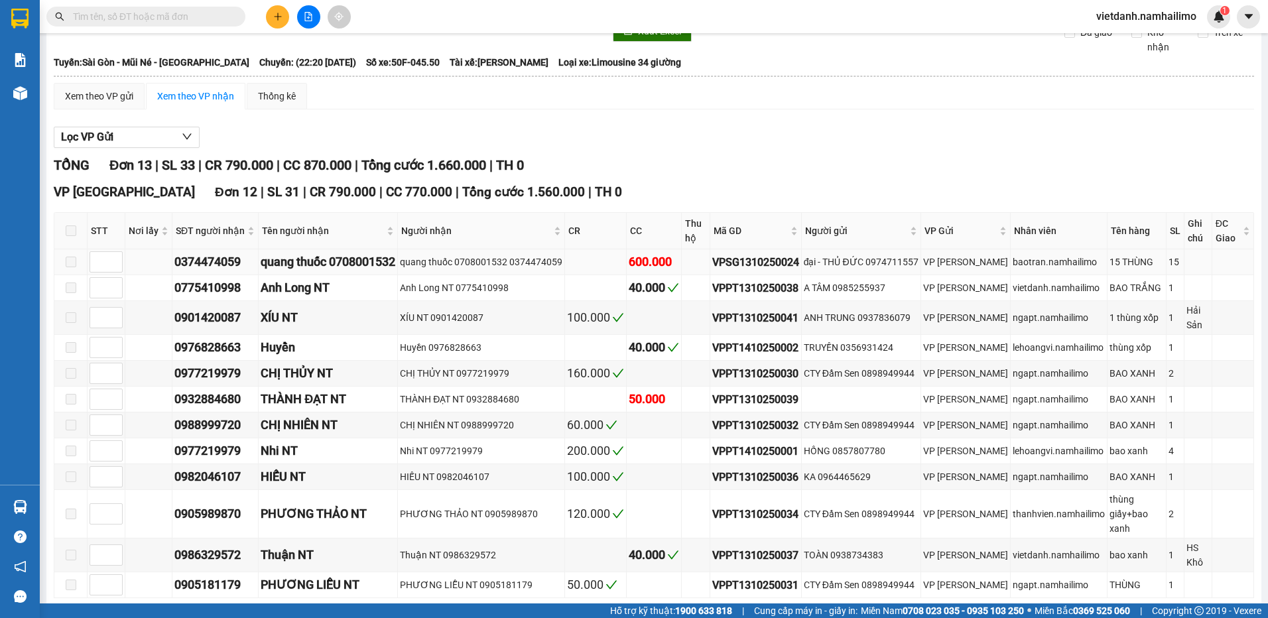
scroll to position [244, 0]
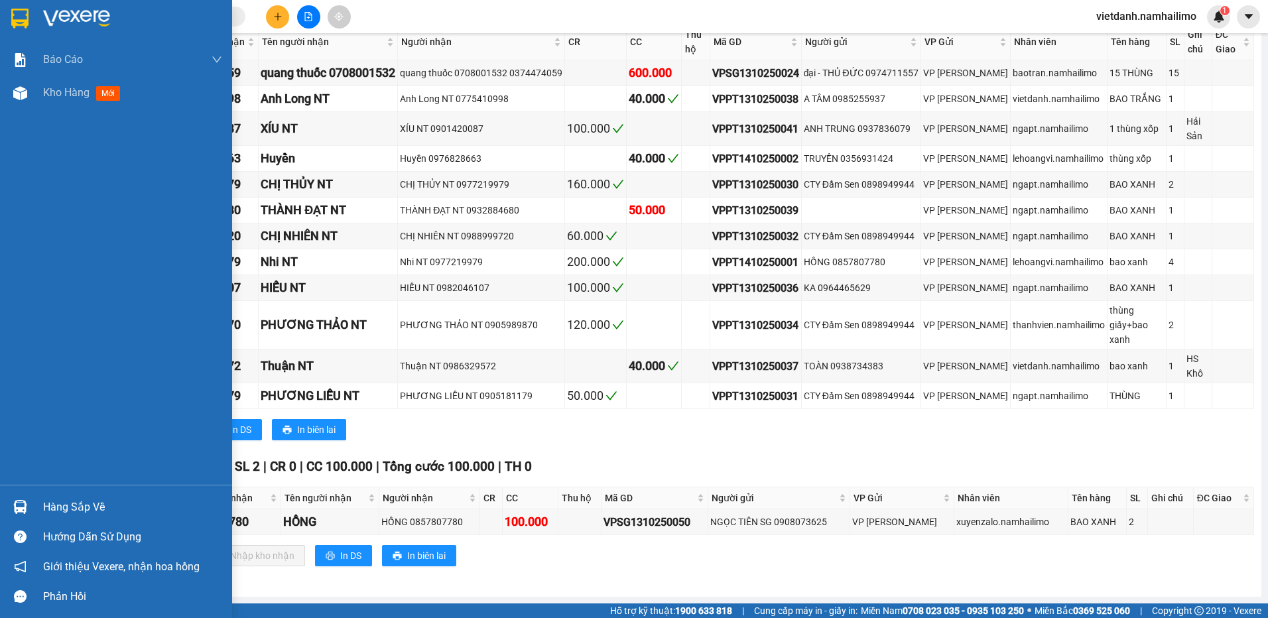
click at [25, 498] on div at bounding box center [20, 506] width 23 height 23
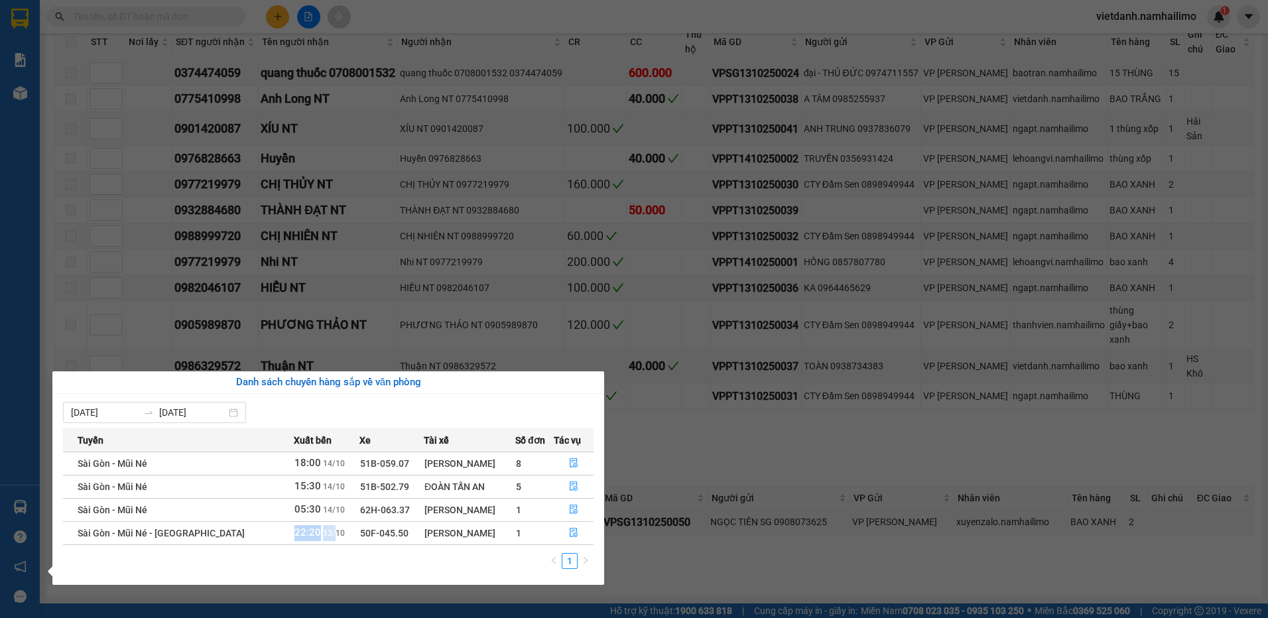
drag, startPoint x: 258, startPoint y: 532, endPoint x: 296, endPoint y: 531, distance: 38.5
click at [296, 531] on span "22:20 [DATE]" at bounding box center [319, 532] width 50 height 11
drag, startPoint x: 296, startPoint y: 531, endPoint x: 806, endPoint y: 522, distance: 509.9
click at [806, 522] on section "Kết quả tìm kiếm ( 0 ) Bộ lọc No Data vietdanh.namhailimo 1 Báo cáo Báo cáo dòn…" at bounding box center [634, 309] width 1268 height 618
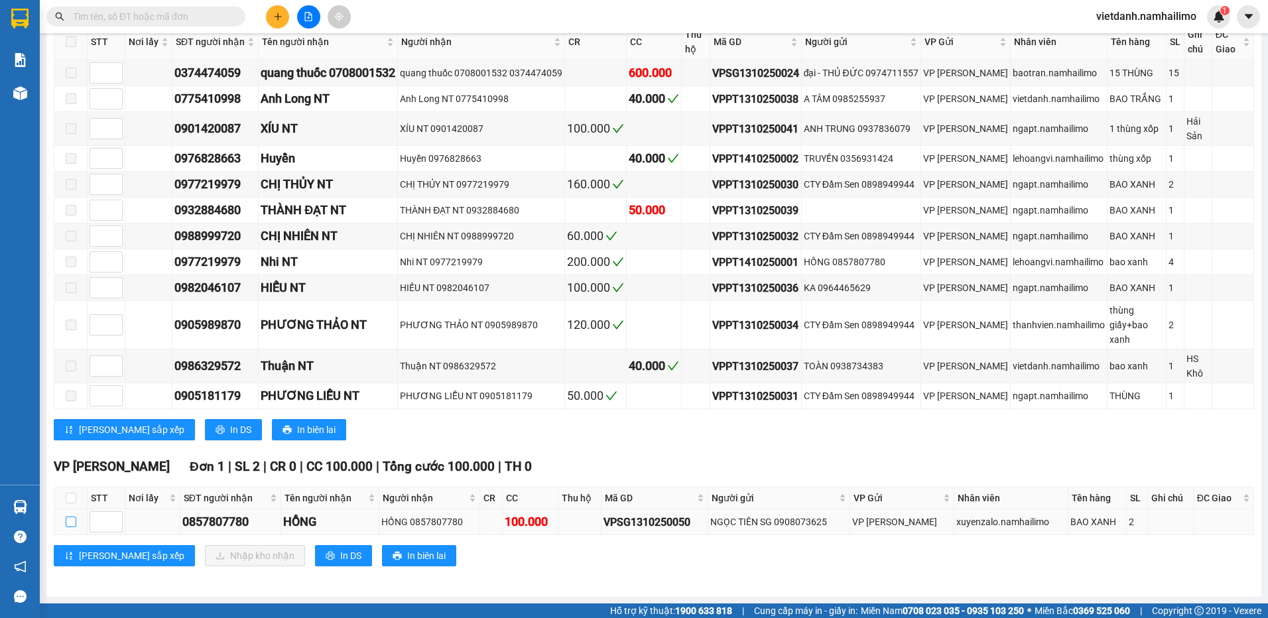
click at [69, 524] on input "checkbox" at bounding box center [71, 521] width 11 height 11
checkbox input "true"
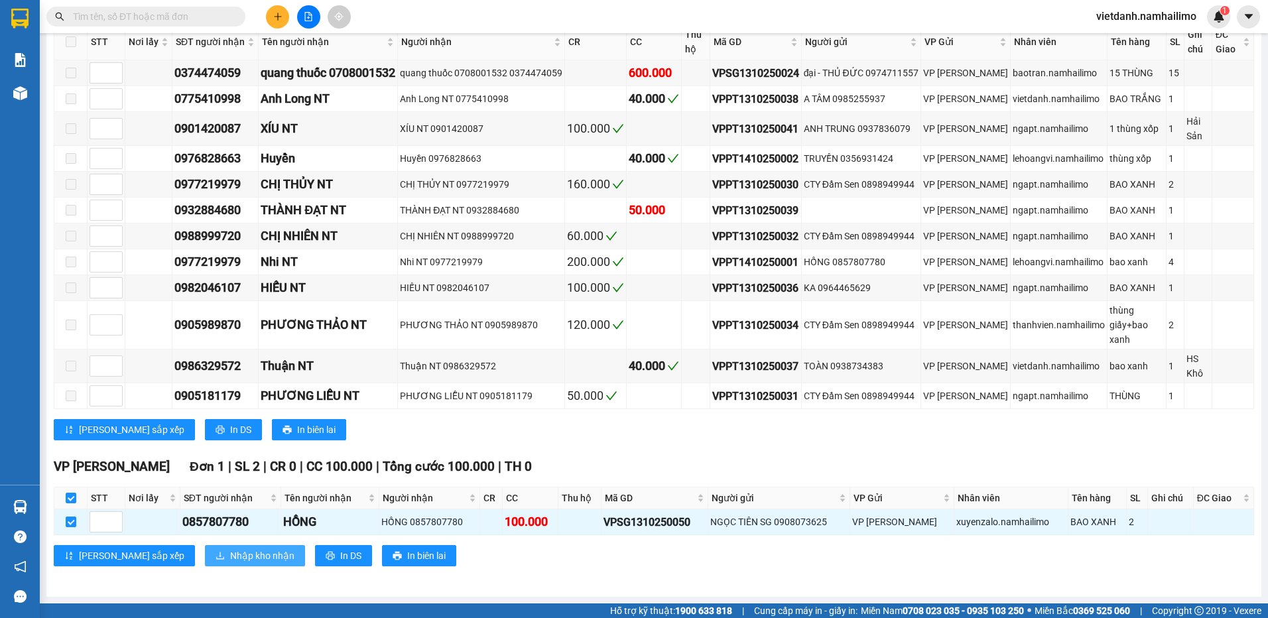
click at [230, 554] on span "Nhập kho nhận" at bounding box center [262, 555] width 64 height 15
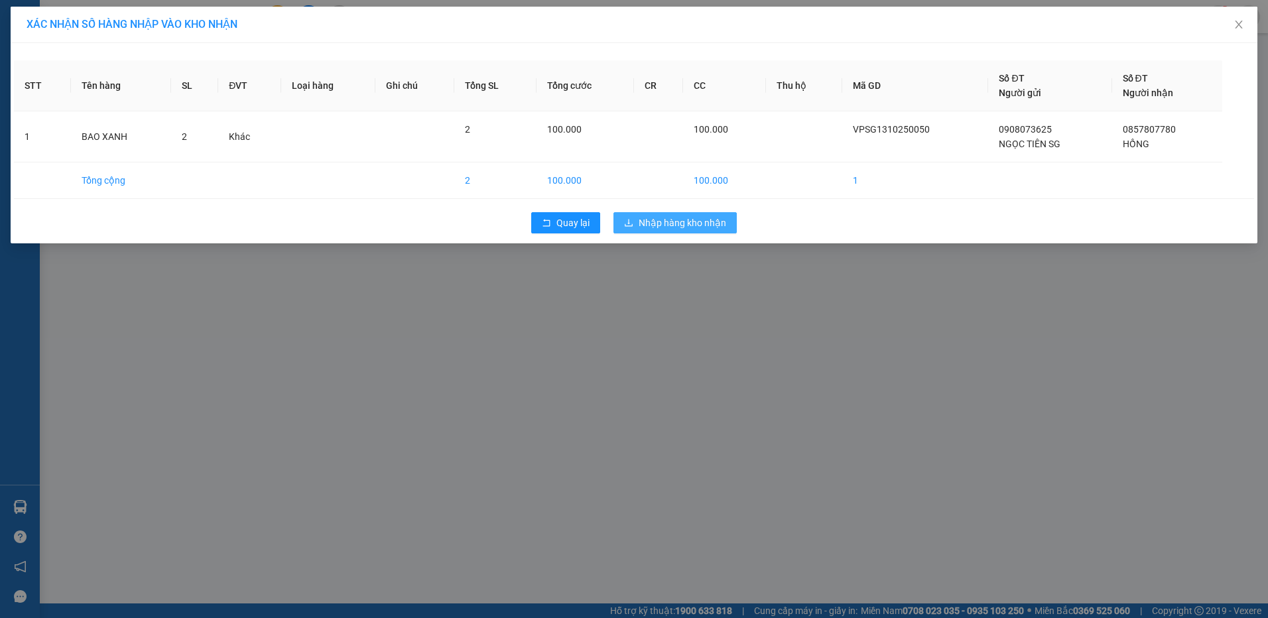
click at [660, 225] on span "Nhập hàng kho nhận" at bounding box center [682, 222] width 88 height 15
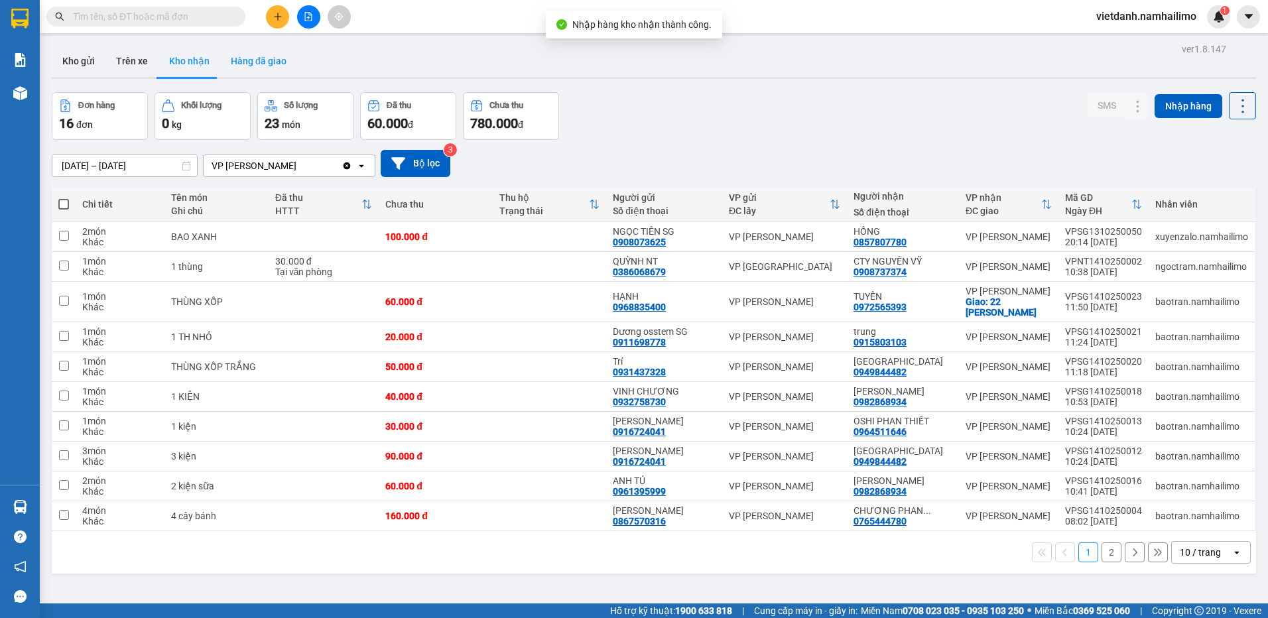
click at [232, 66] on button "Hàng đã giao" at bounding box center [258, 61] width 77 height 32
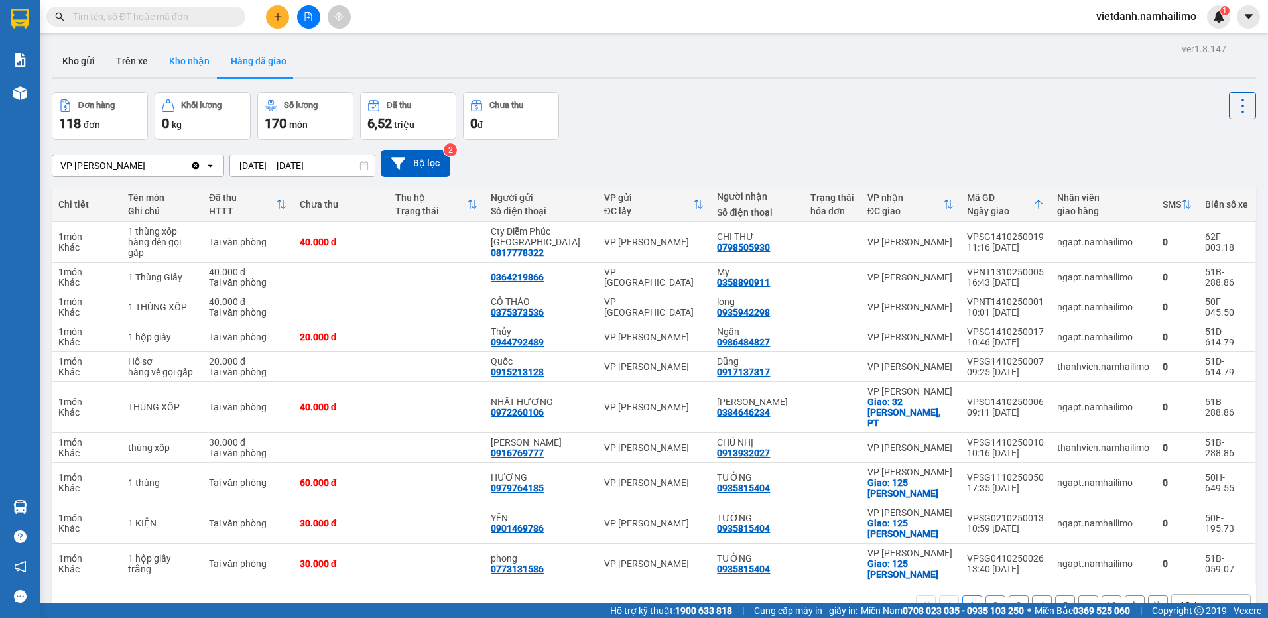
click at [198, 62] on button "Kho nhận" at bounding box center [189, 61] width 62 height 32
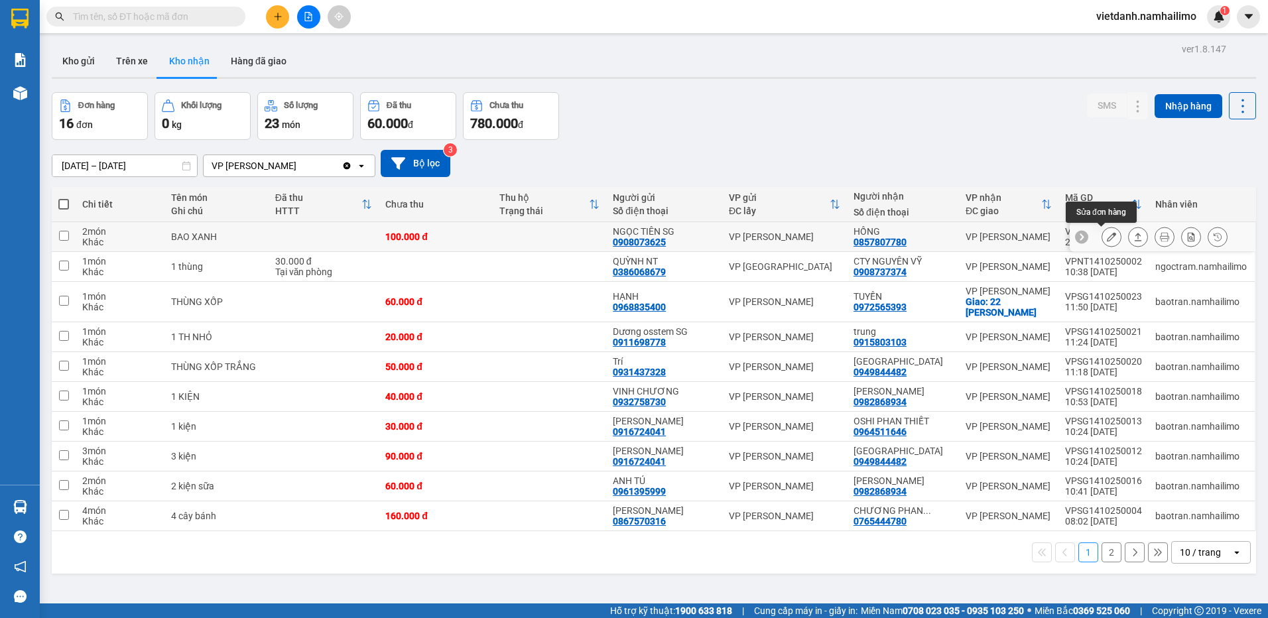
click at [1107, 234] on icon at bounding box center [1111, 236] width 9 height 9
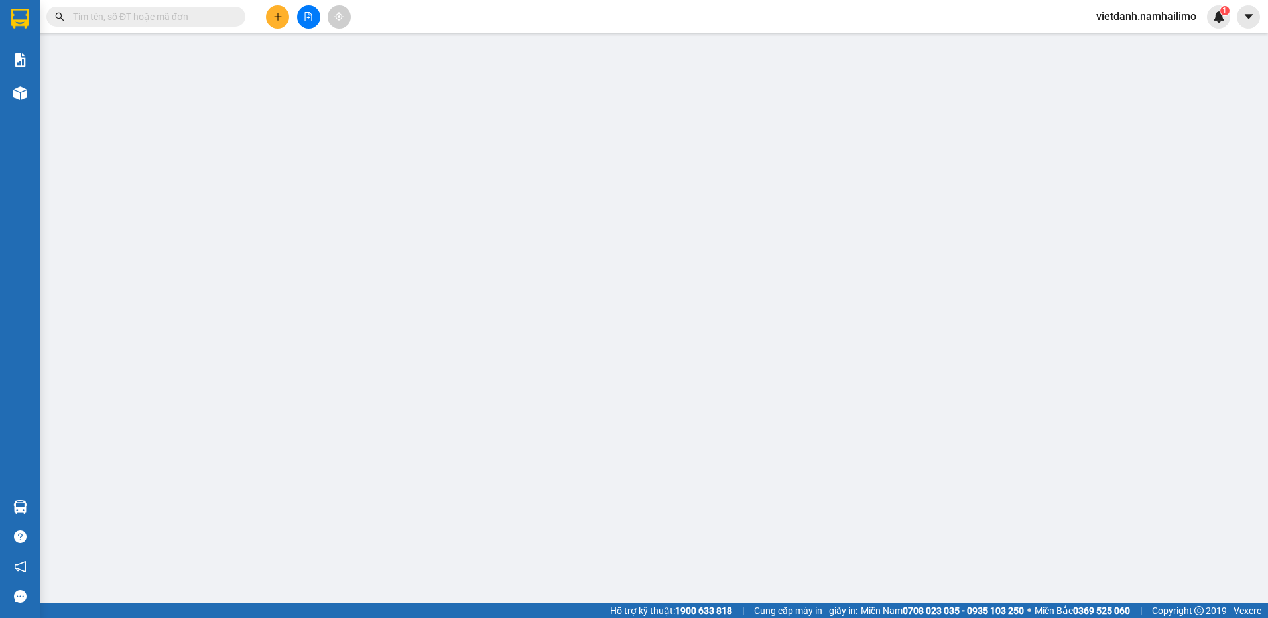
type input "0908073625"
type input "NGỌC TIÊN SG"
type input "0857807780"
type input "HỒNG"
type input "100.000"
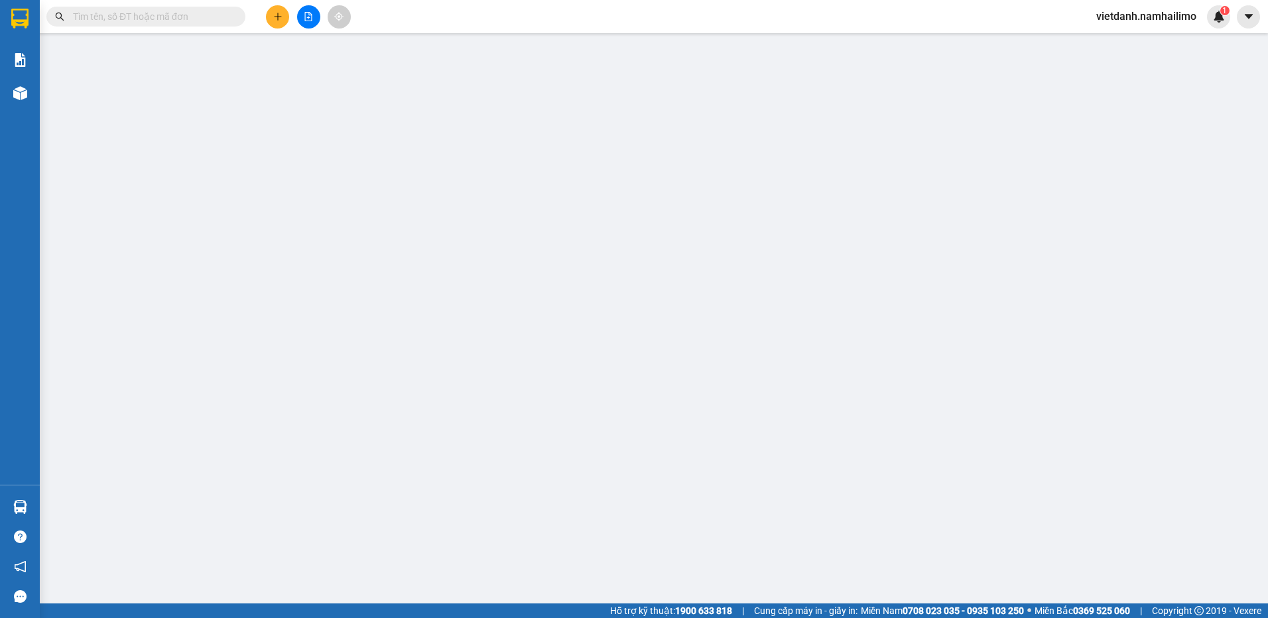
type input "100.000"
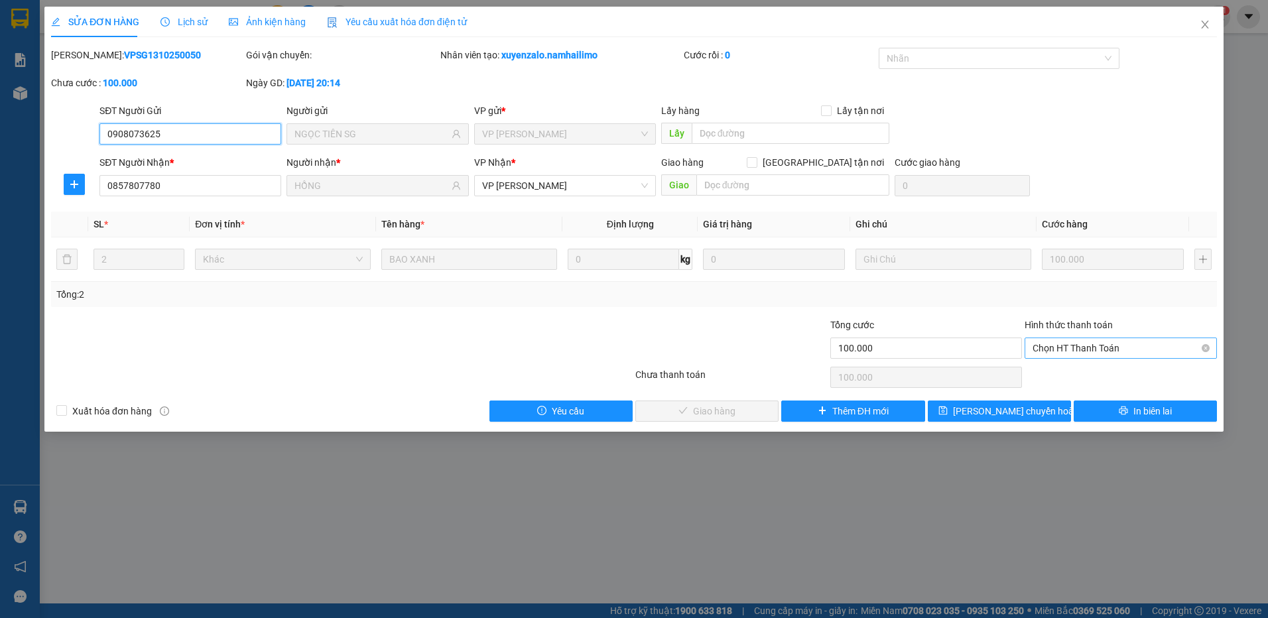
click at [1055, 352] on span "Chọn HT Thanh Toán" at bounding box center [1120, 348] width 176 height 20
click at [736, 359] on div at bounding box center [731, 341] width 195 height 46
click at [1204, 27] on icon "close" at bounding box center [1204, 24] width 11 height 11
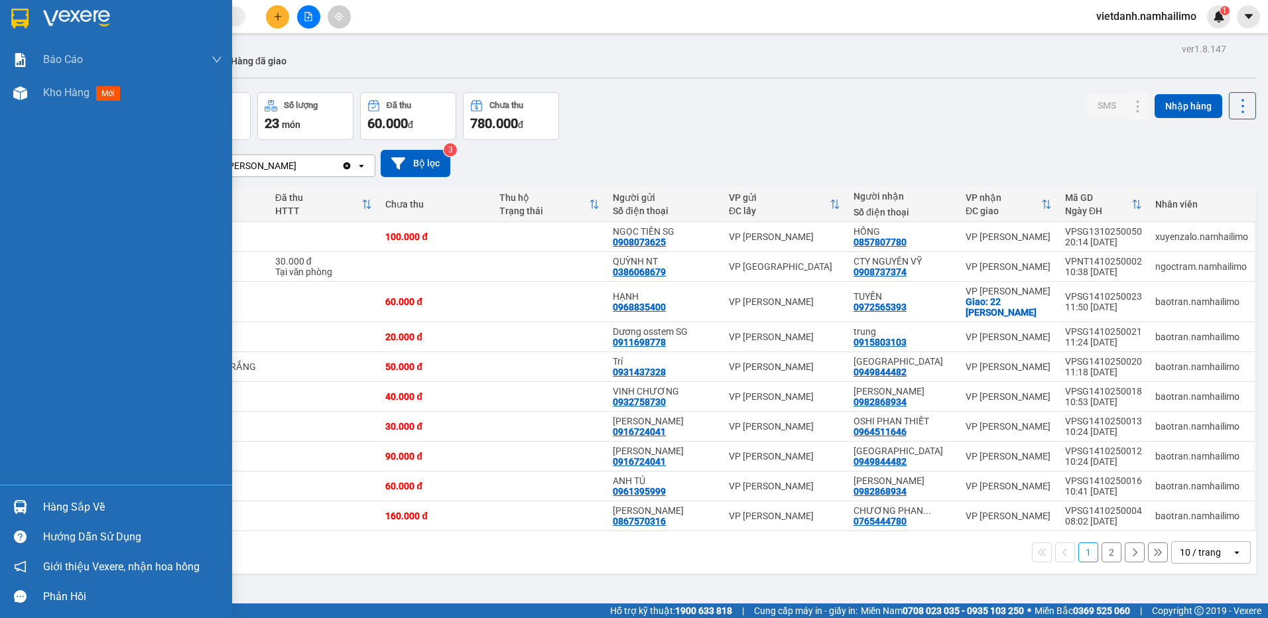
click at [29, 502] on div at bounding box center [20, 506] width 23 height 23
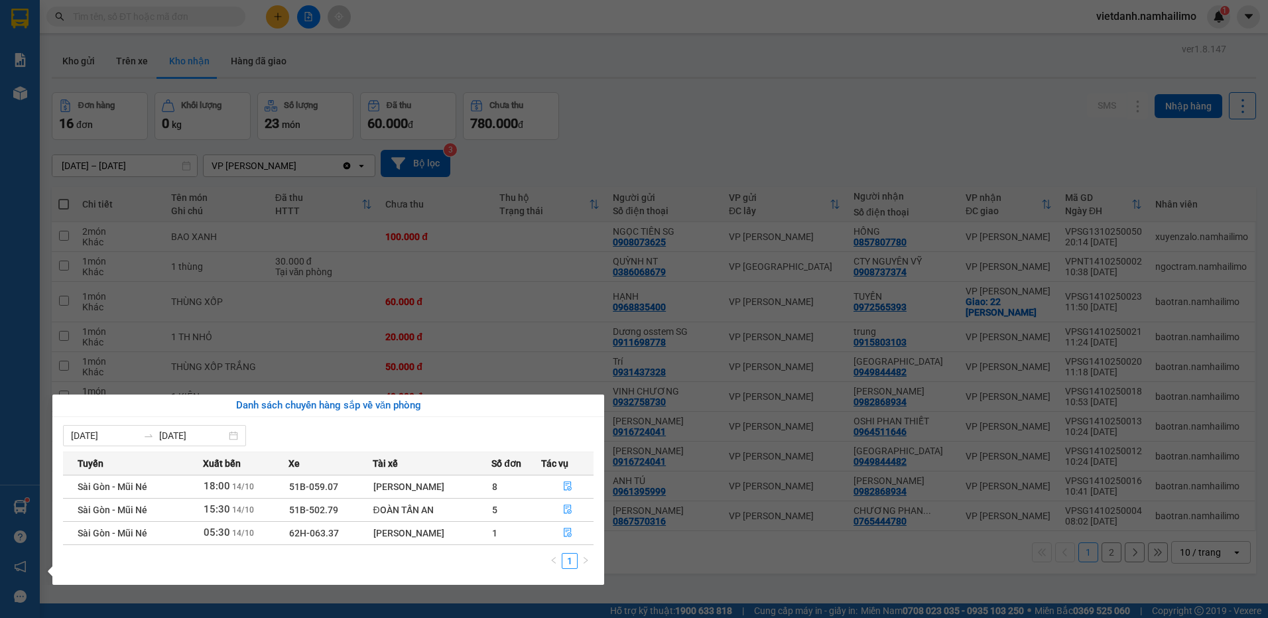
click at [732, 457] on section "Kết quả tìm kiếm ( 0 ) Bộ lọc No Data vietdanh.namhailimo 1 Báo cáo Báo cáo dòn…" at bounding box center [634, 309] width 1268 height 618
